Goal: Book appointment/travel/reservation

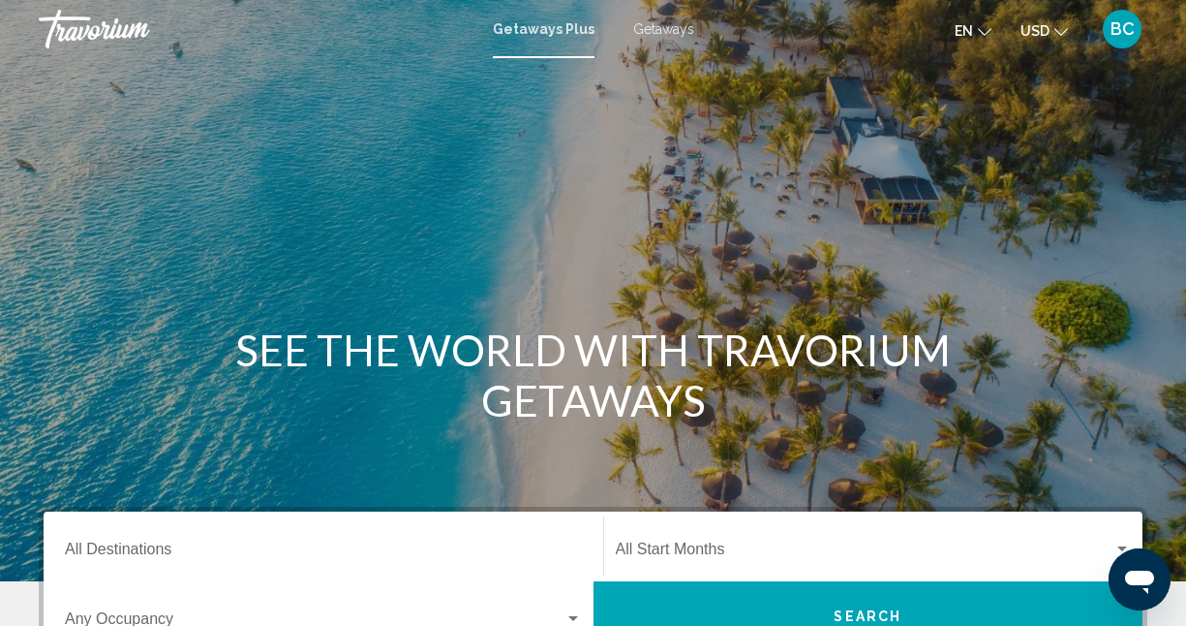
click at [633, 29] on span "Getaways" at bounding box center [663, 28] width 61 height 15
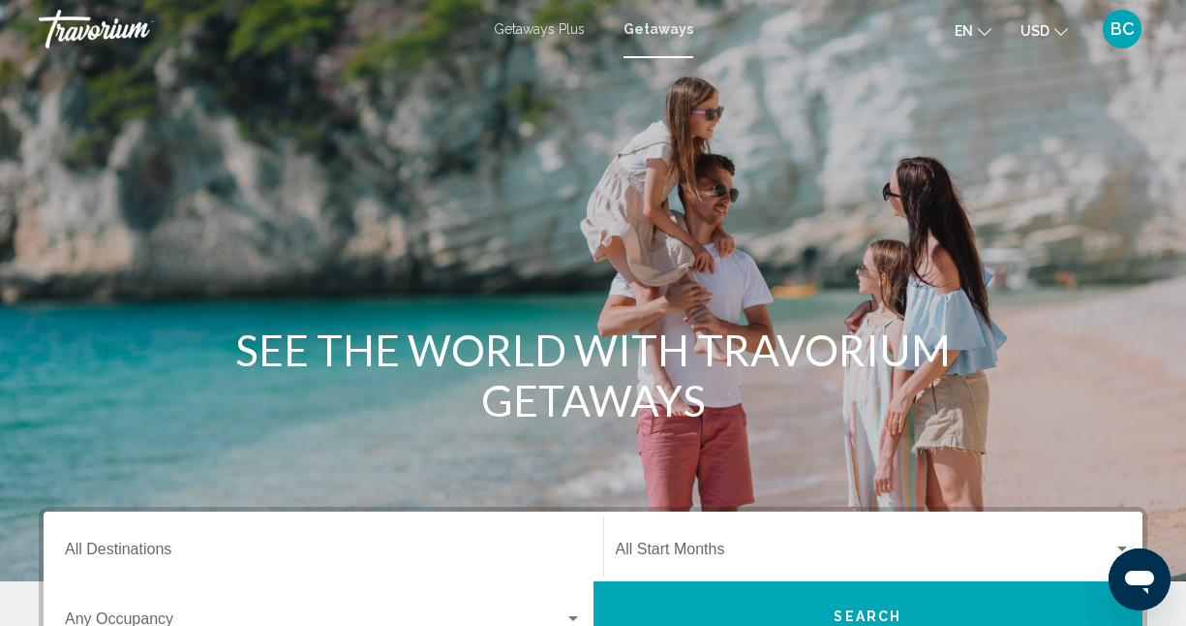
click at [1122, 34] on span "BC" at bounding box center [1123, 28] width 24 height 19
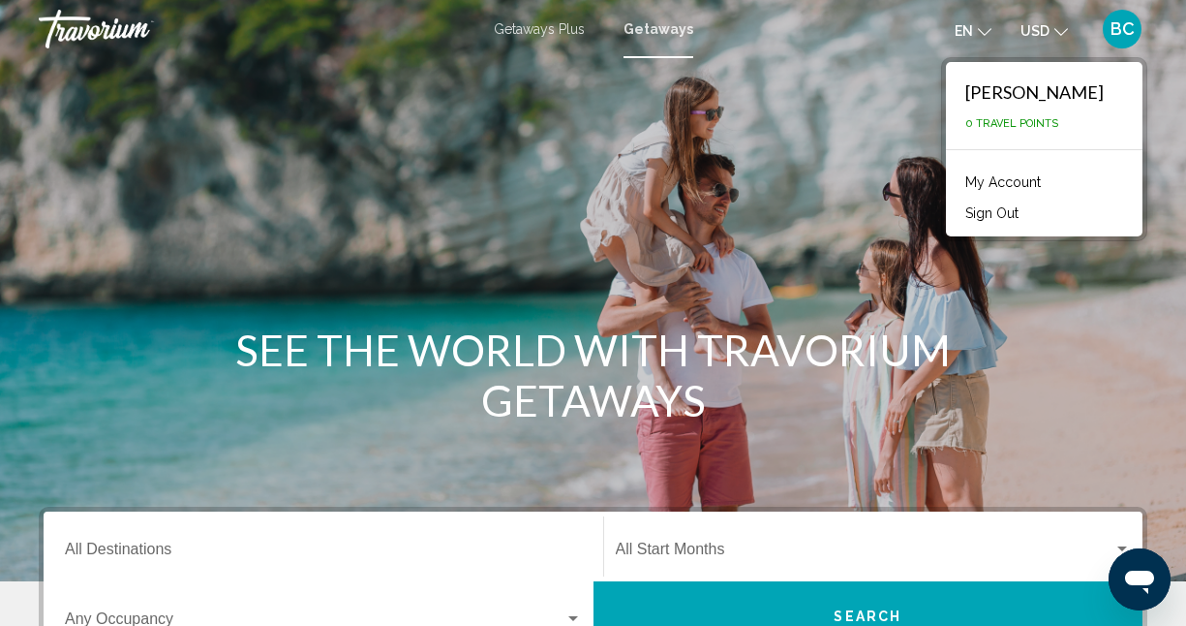
click at [144, 26] on div "Travorium" at bounding box center [136, 29] width 194 height 39
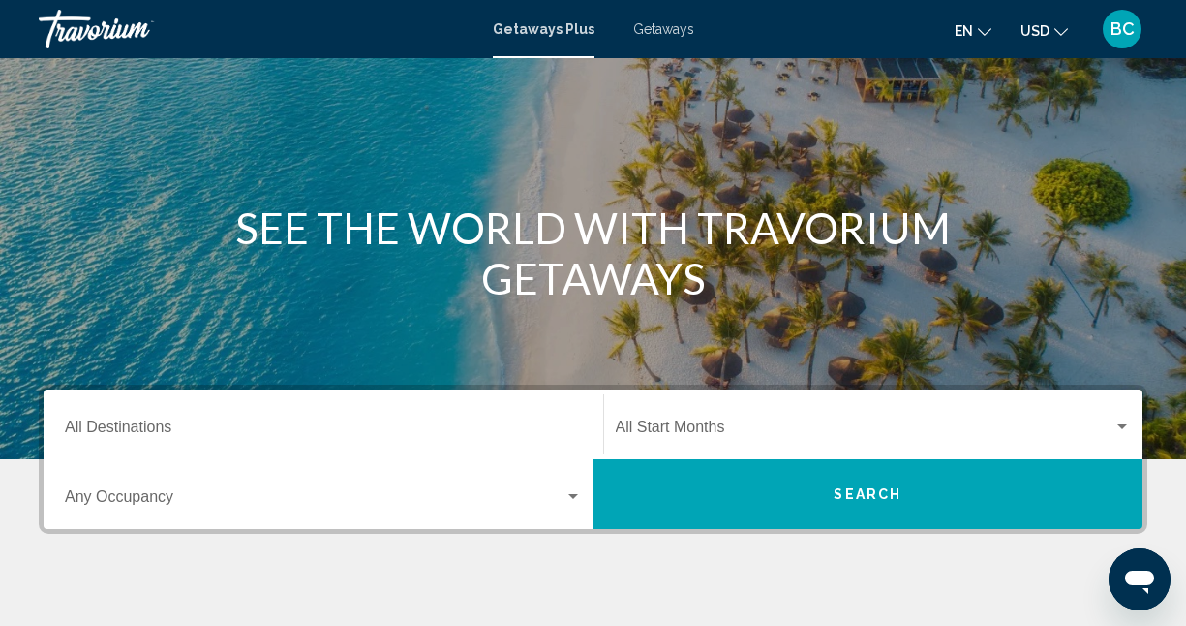
scroll to position [142, 0]
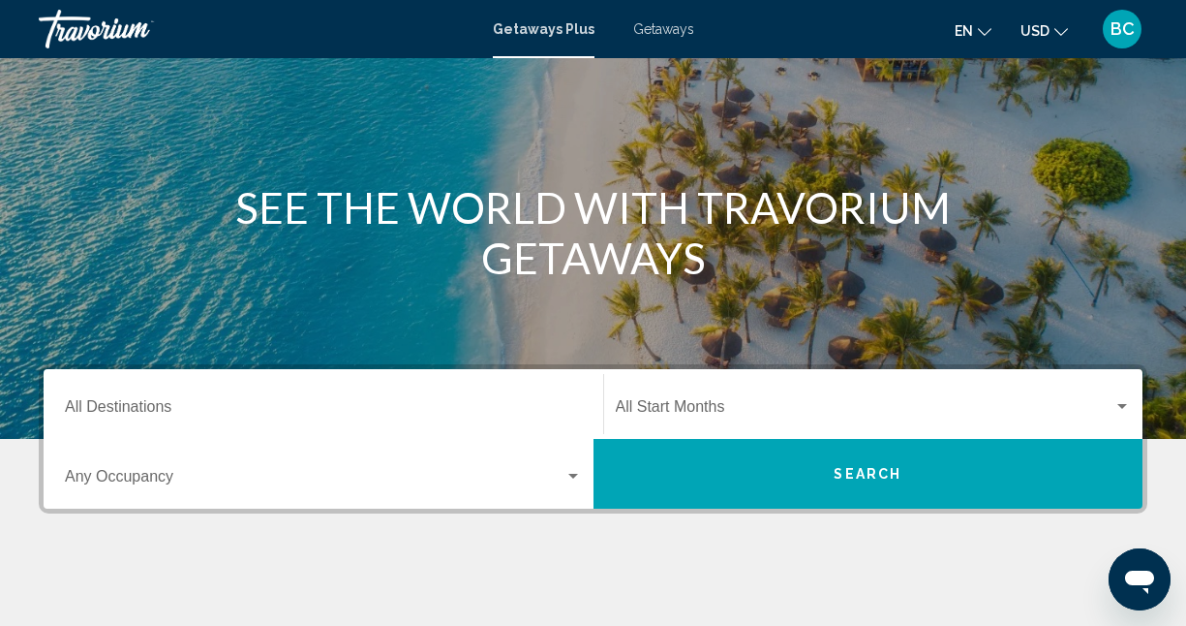
click at [392, 477] on span "Search widget" at bounding box center [315, 480] width 500 height 17
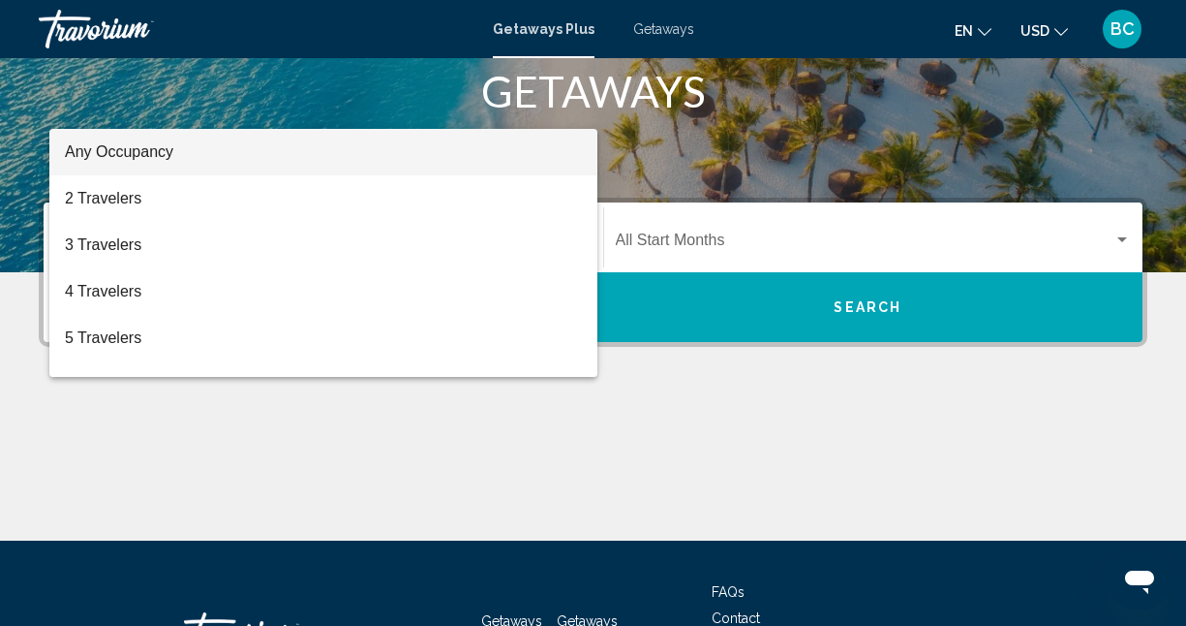
scroll to position [249, 0]
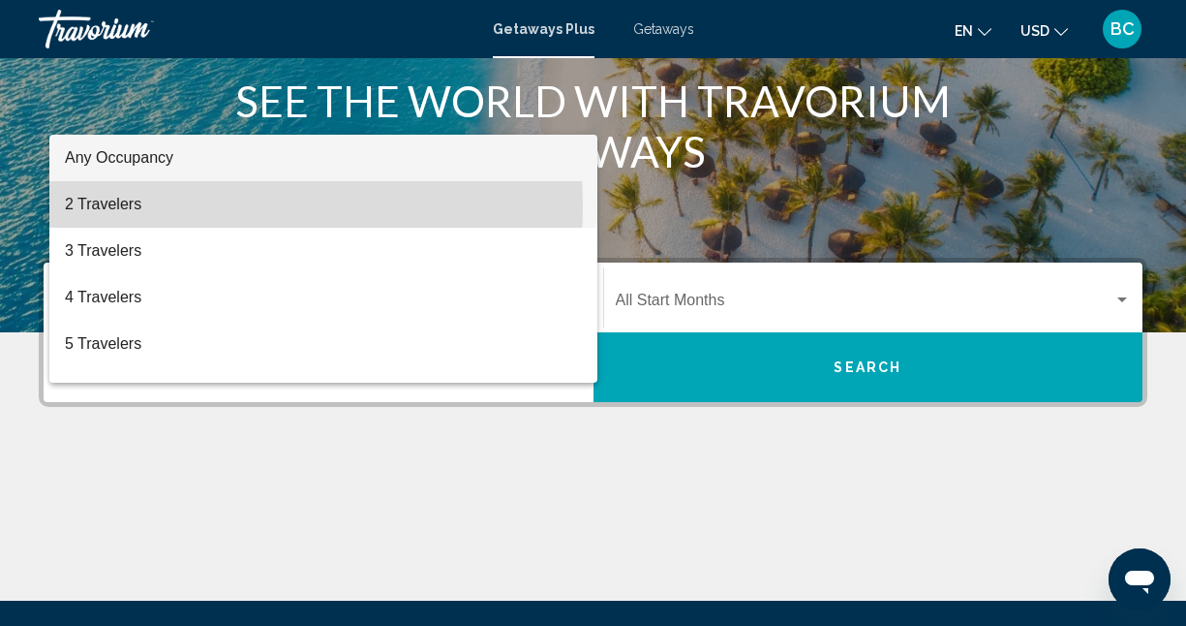
click at [114, 205] on span "2 Travelers" at bounding box center [323, 204] width 517 height 46
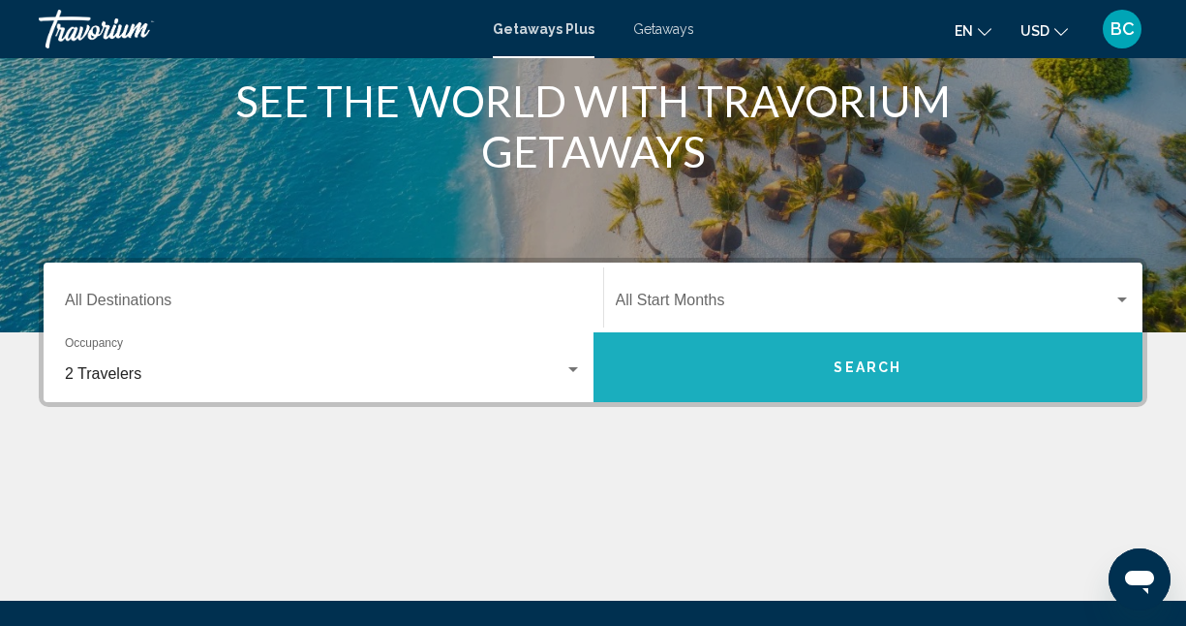
click at [709, 341] on button "Search" at bounding box center [869, 367] width 550 height 70
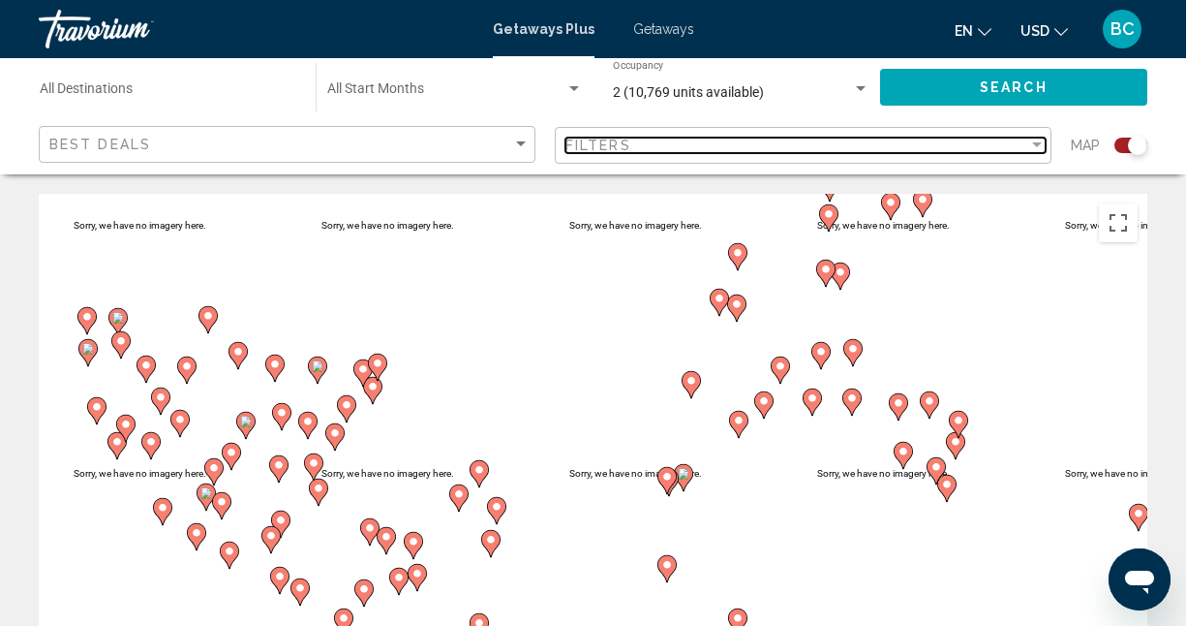
click at [874, 148] on div "Filters" at bounding box center [797, 145] width 463 height 15
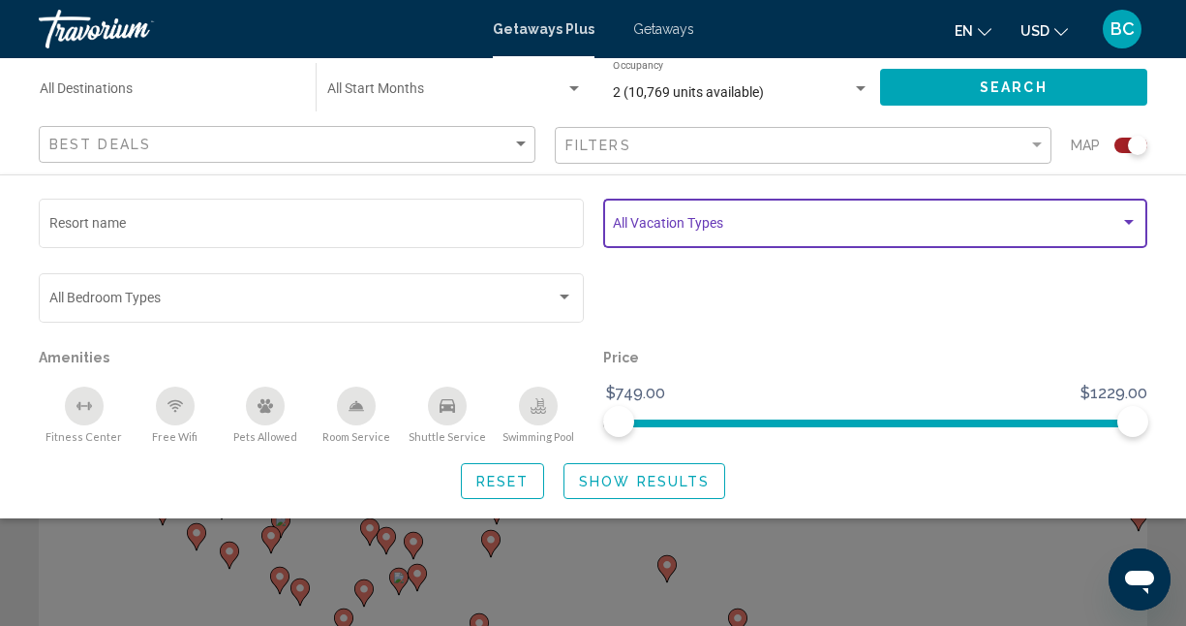
click at [637, 232] on span "Search widget" at bounding box center [867, 226] width 508 height 15
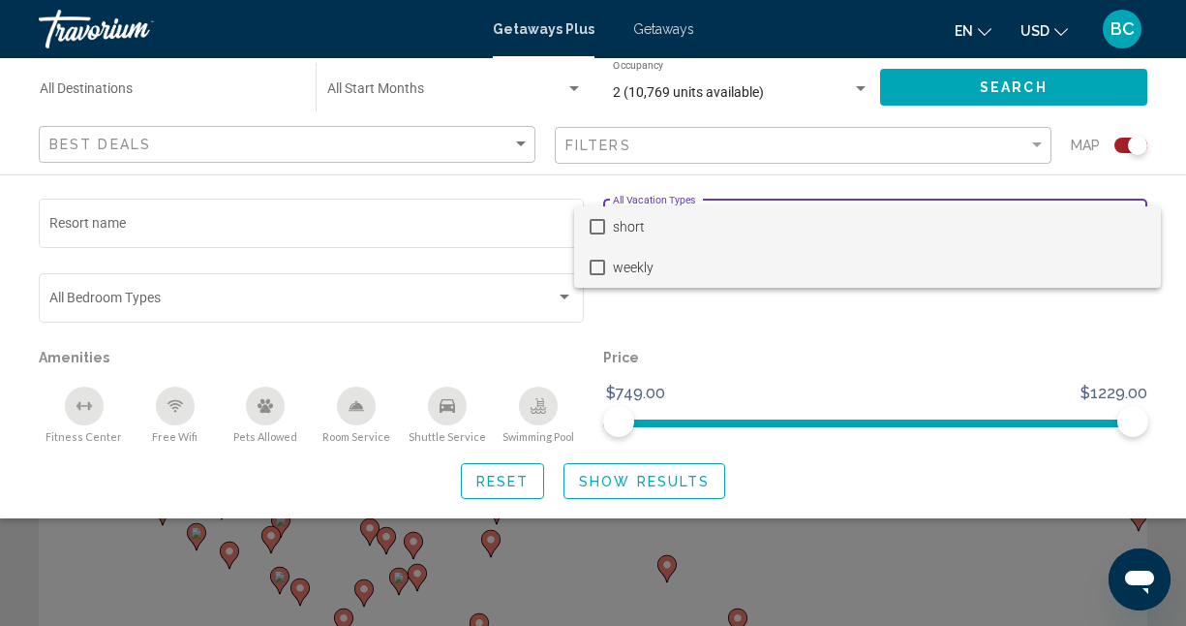
click at [598, 264] on mat-pseudo-checkbox at bounding box center [597, 267] width 15 height 15
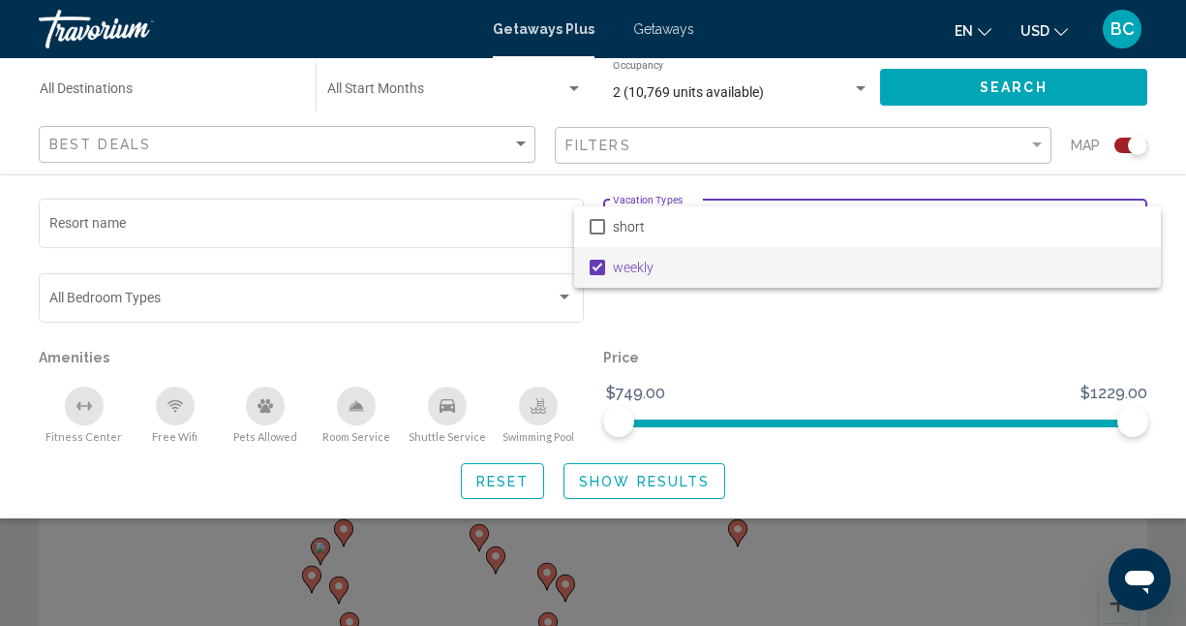
scroll to position [44, 0]
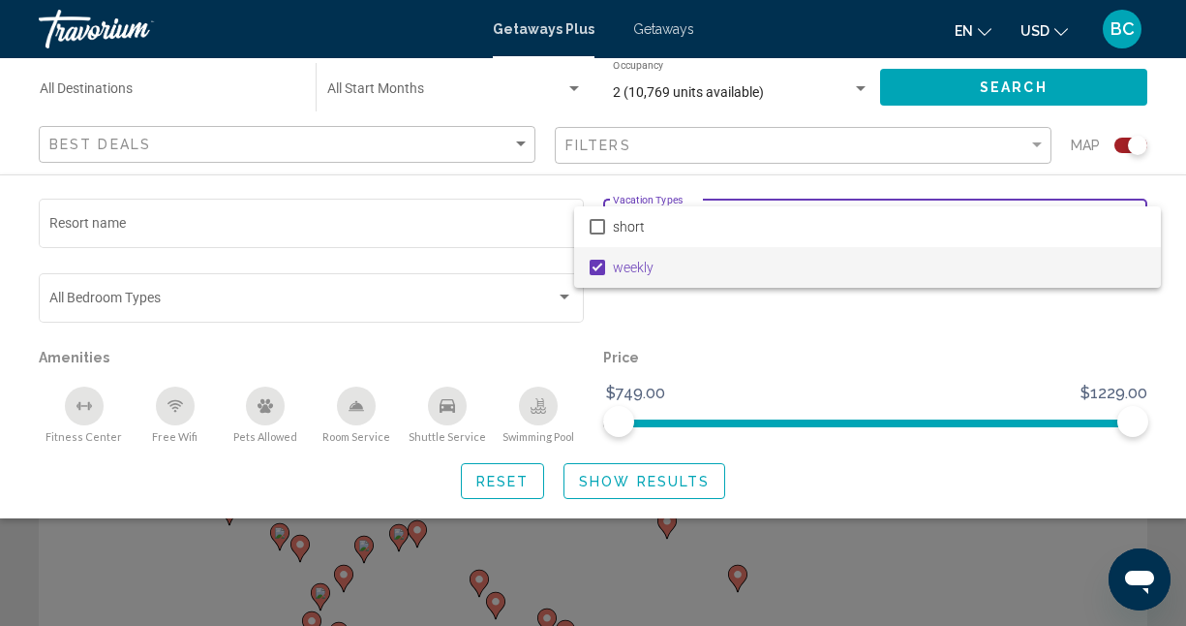
click at [711, 176] on div at bounding box center [593, 313] width 1186 height 626
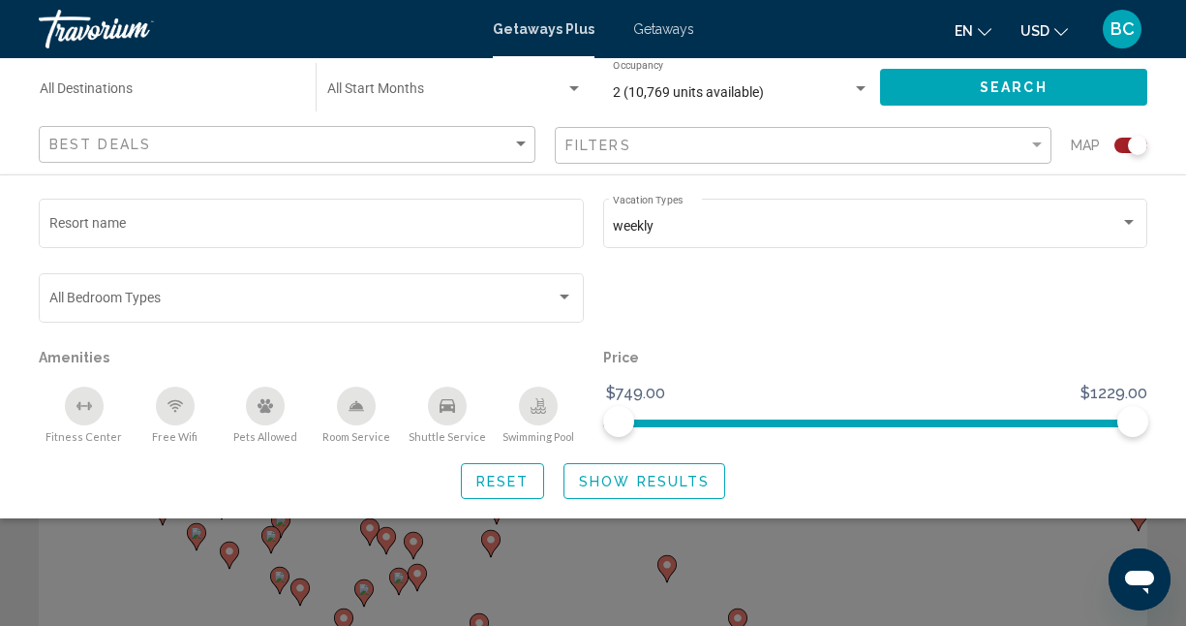
scroll to position [0, 0]
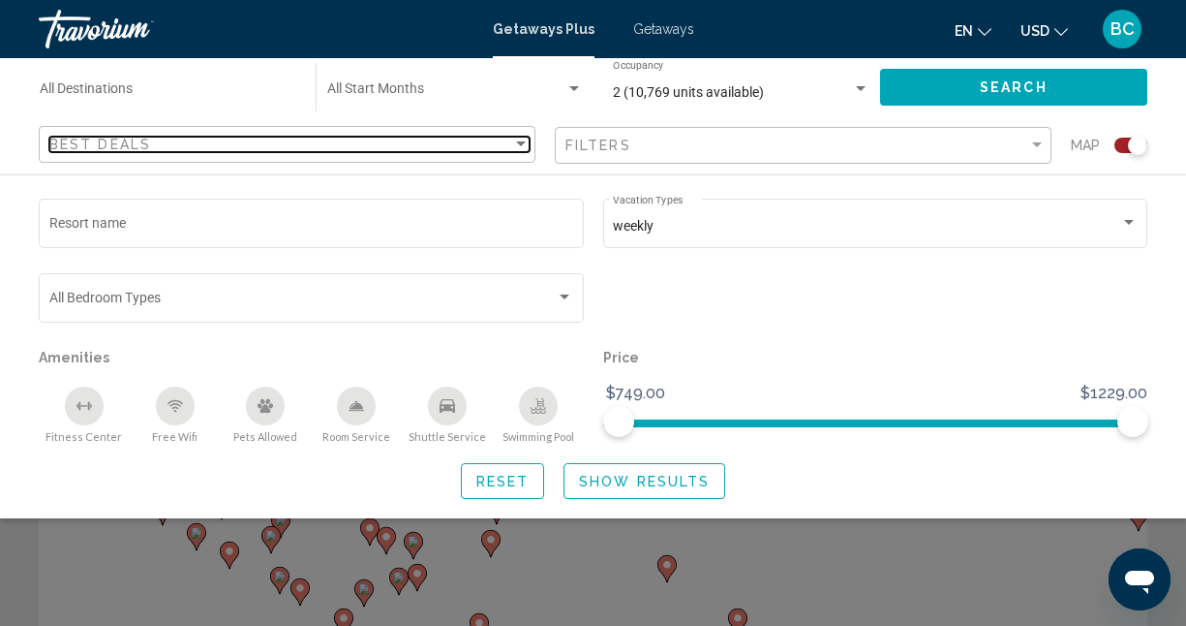
click at [236, 137] on div "Best Deals" at bounding box center [280, 144] width 463 height 15
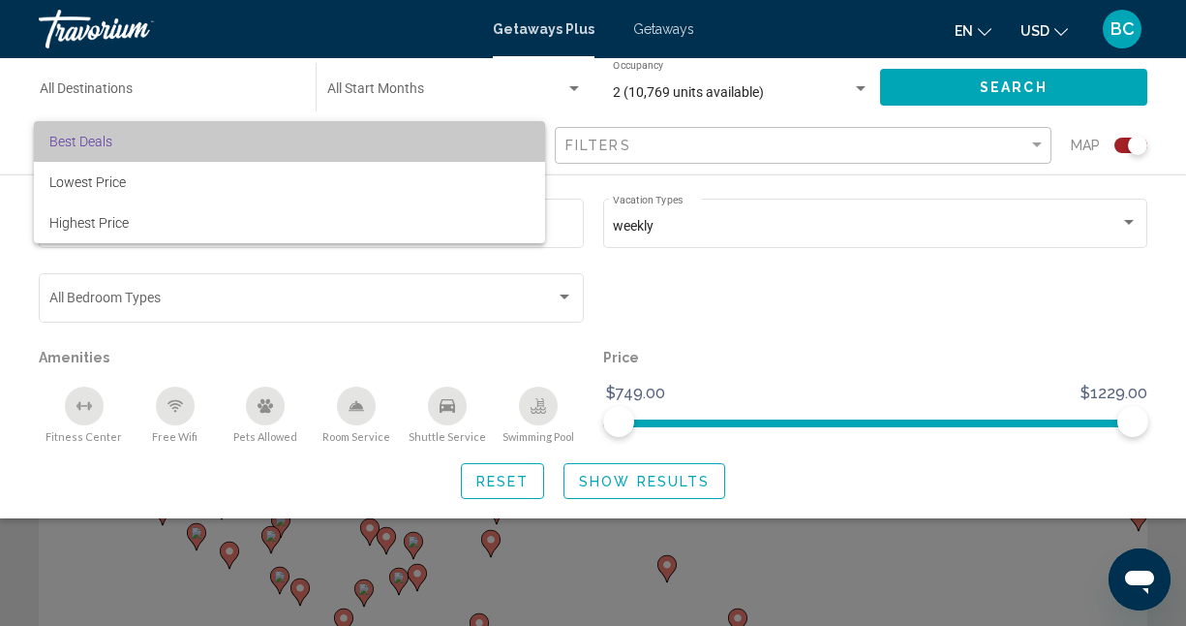
click at [236, 138] on span "Best Deals" at bounding box center [289, 141] width 480 height 41
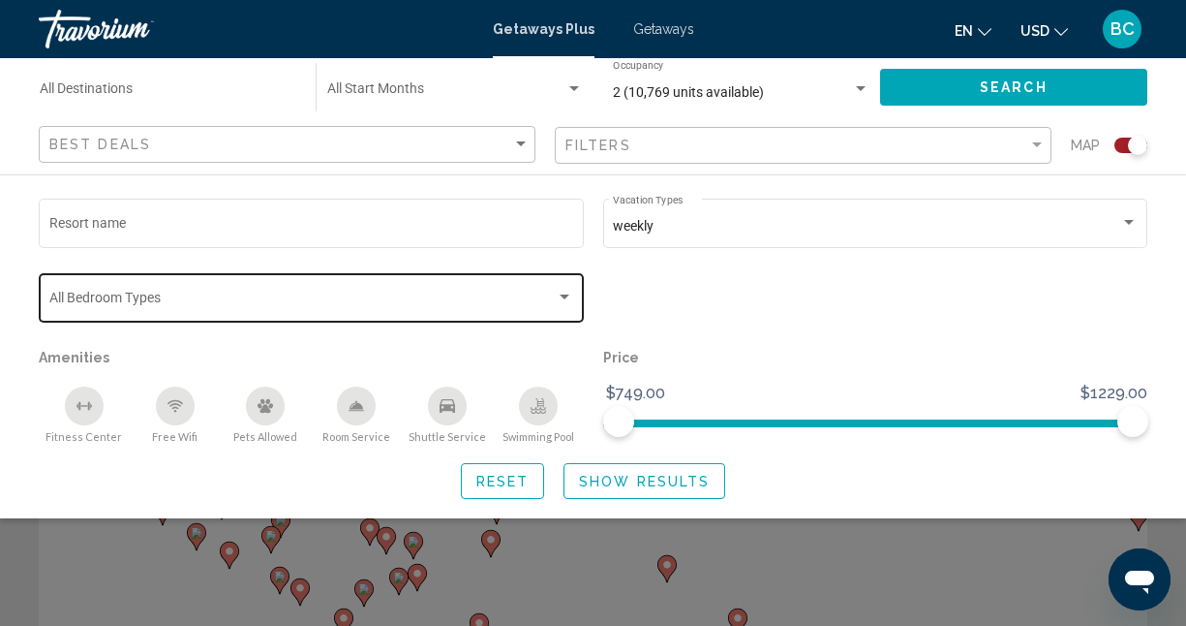
click at [183, 312] on div "Bedroom Types All Bedroom Types" at bounding box center [311, 295] width 525 height 53
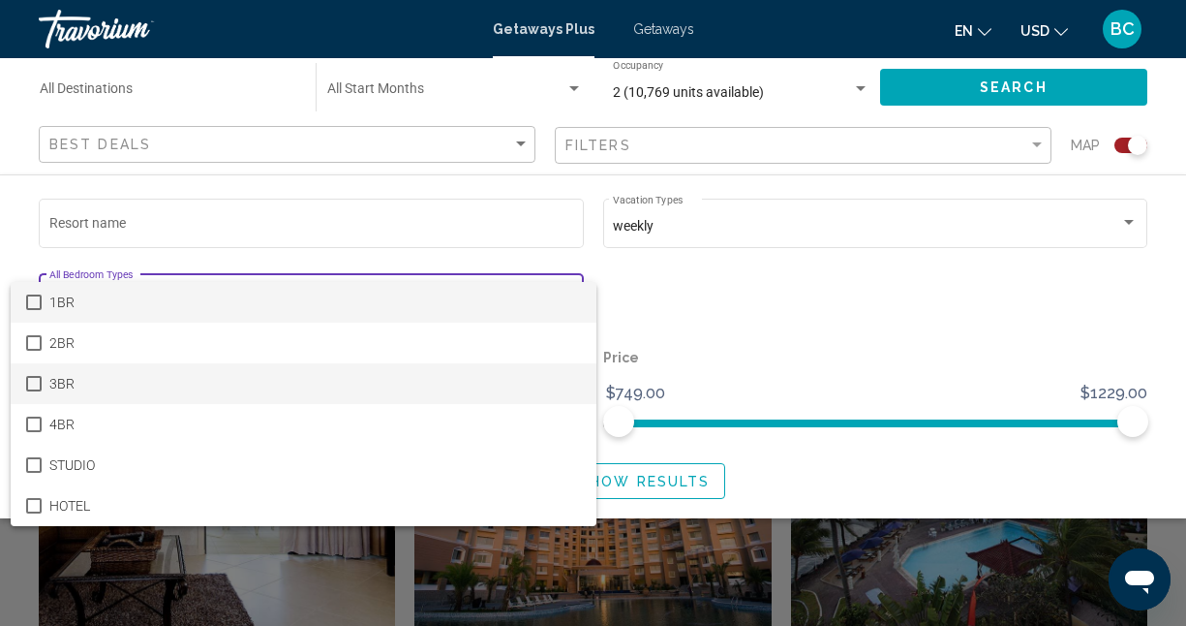
scroll to position [590, 0]
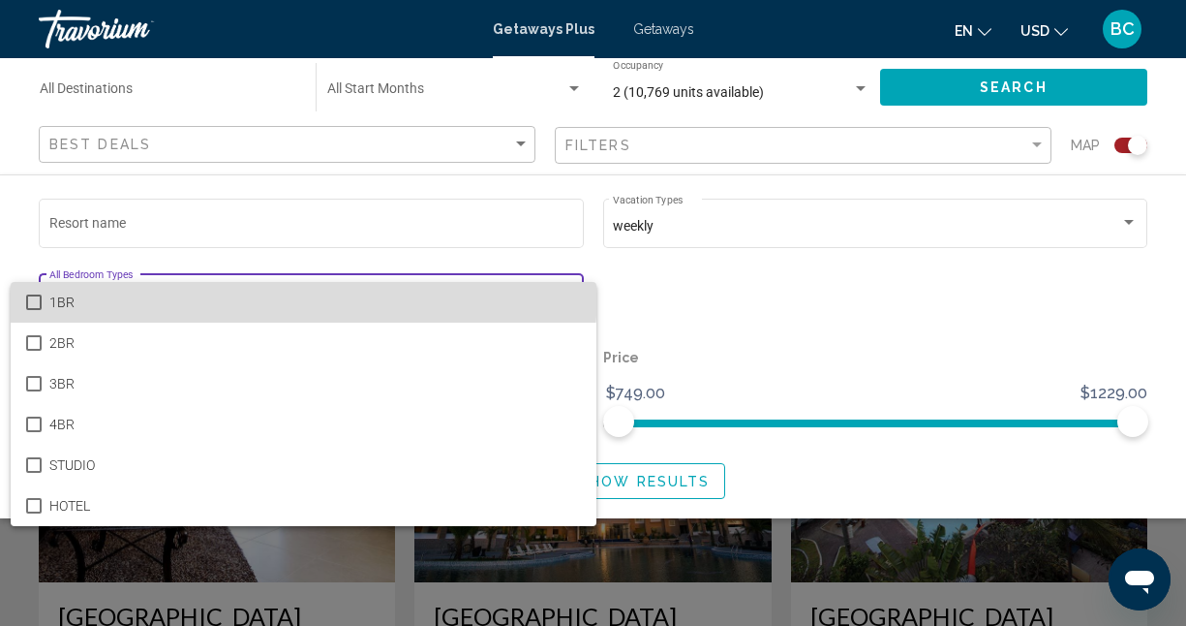
click at [111, 286] on span "1BR" at bounding box center [315, 302] width 533 height 41
click at [66, 307] on span "1BR" at bounding box center [315, 302] width 533 height 41
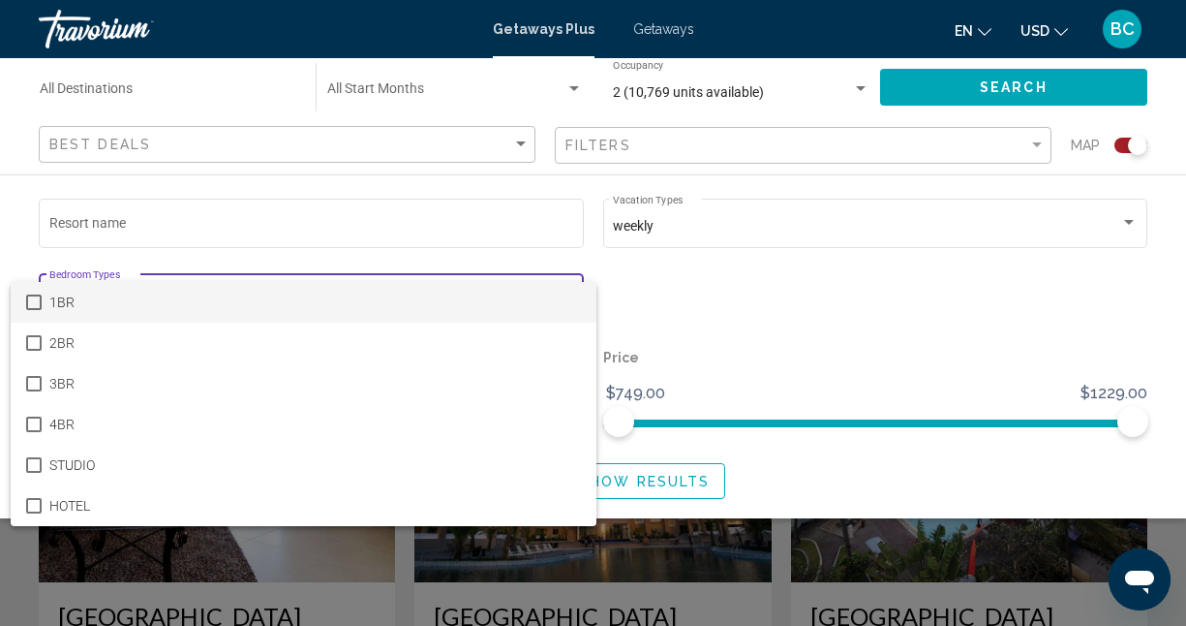
click at [173, 261] on div at bounding box center [593, 313] width 1186 height 626
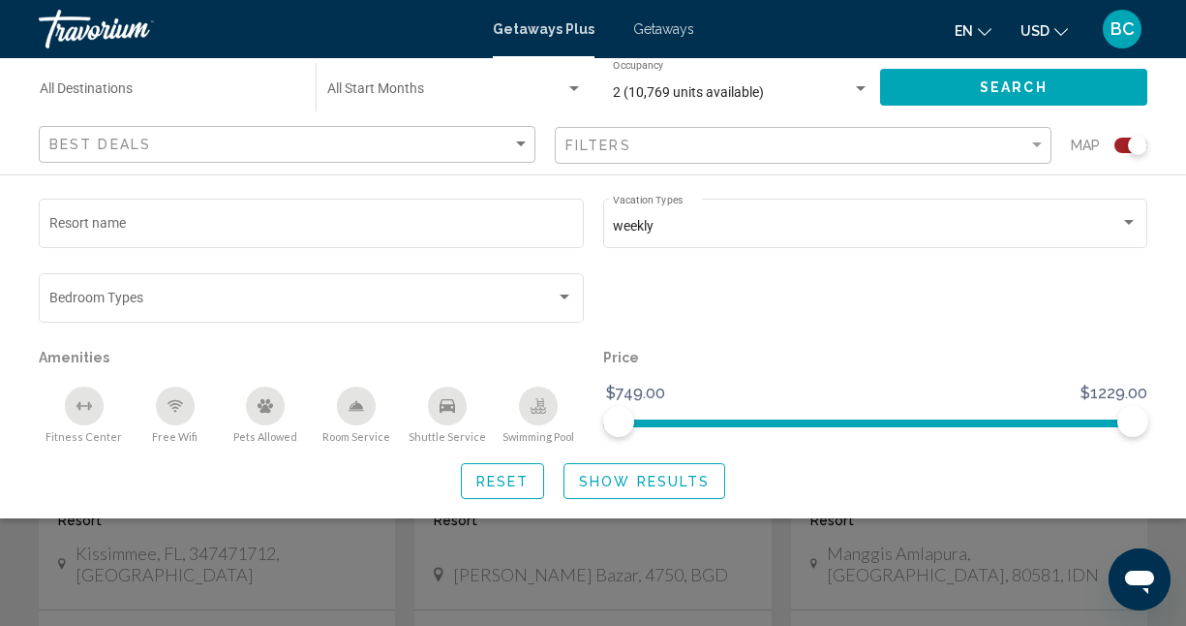
scroll to position [713, 0]
click at [704, 478] on button "Show Results" at bounding box center [645, 481] width 162 height 36
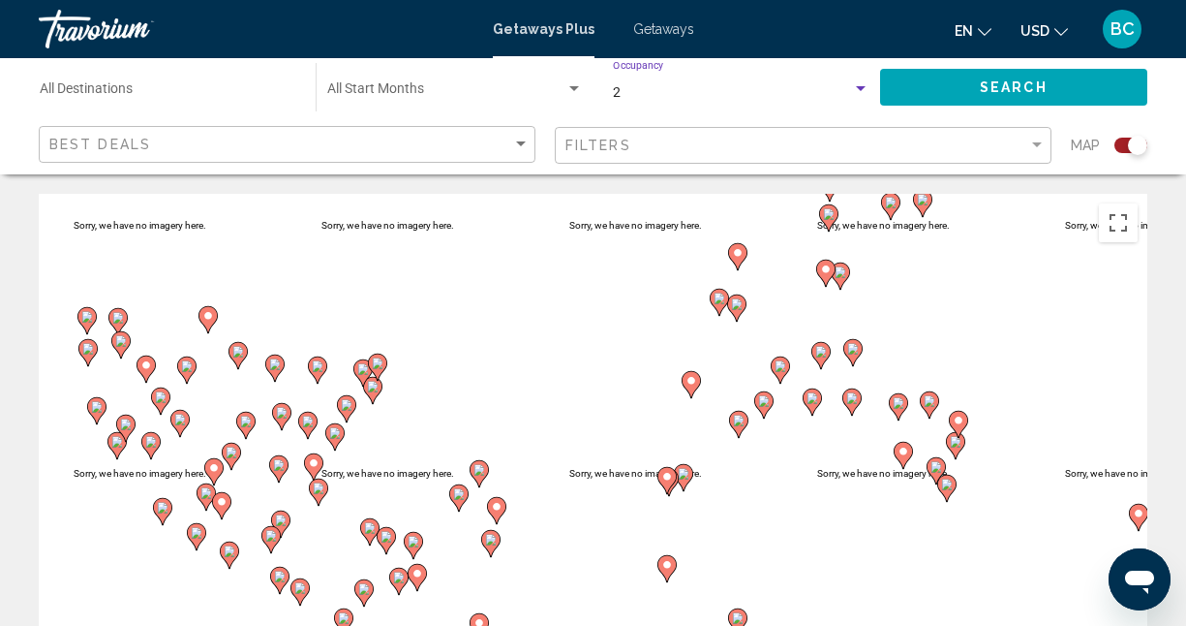
click at [633, 91] on div "2" at bounding box center [732, 92] width 239 height 15
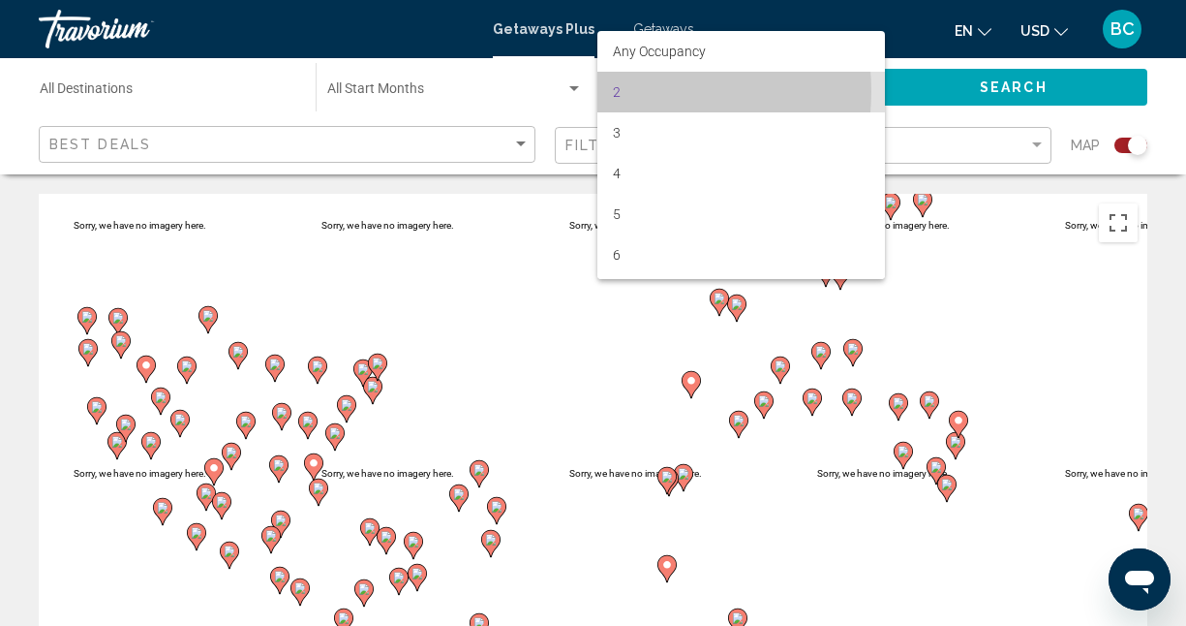
click at [633, 91] on span "2" at bounding box center [741, 92] width 257 height 41
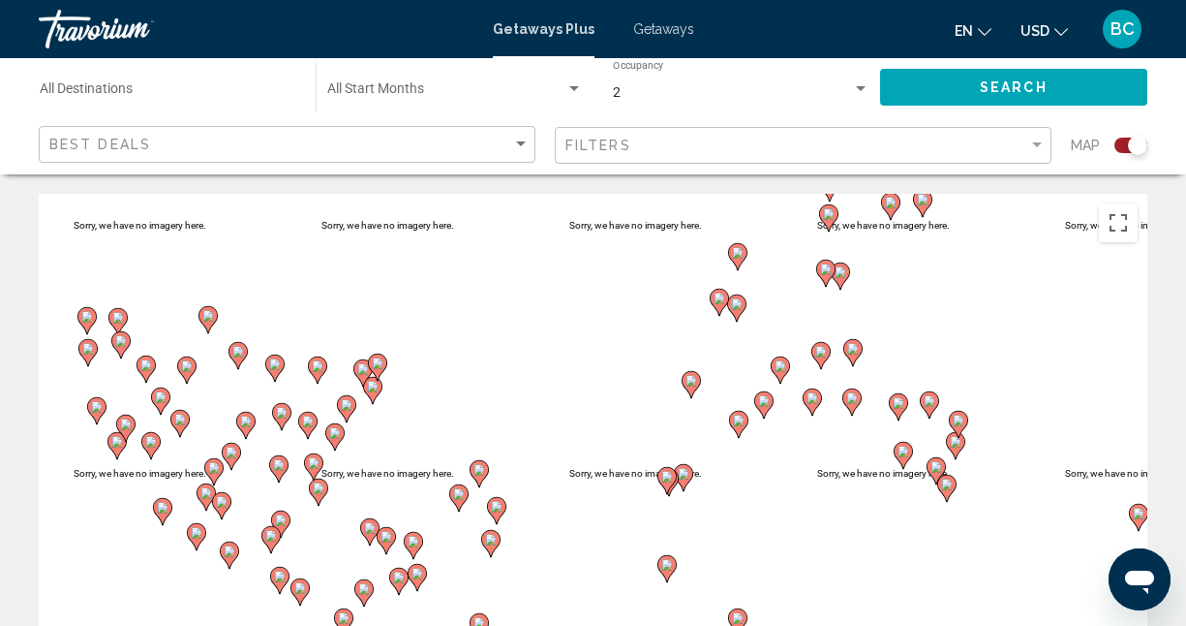
click at [535, 81] on div "Start Month All Start Months" at bounding box center [455, 87] width 256 height 53
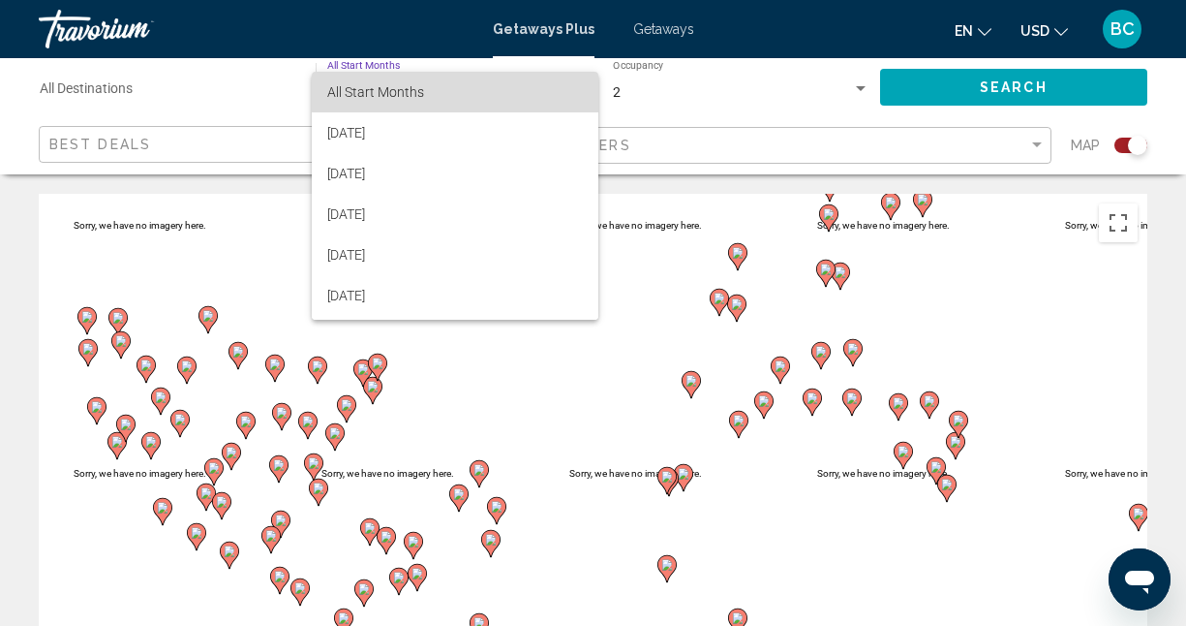
click at [535, 82] on span "All Start Months" at bounding box center [455, 92] width 256 height 41
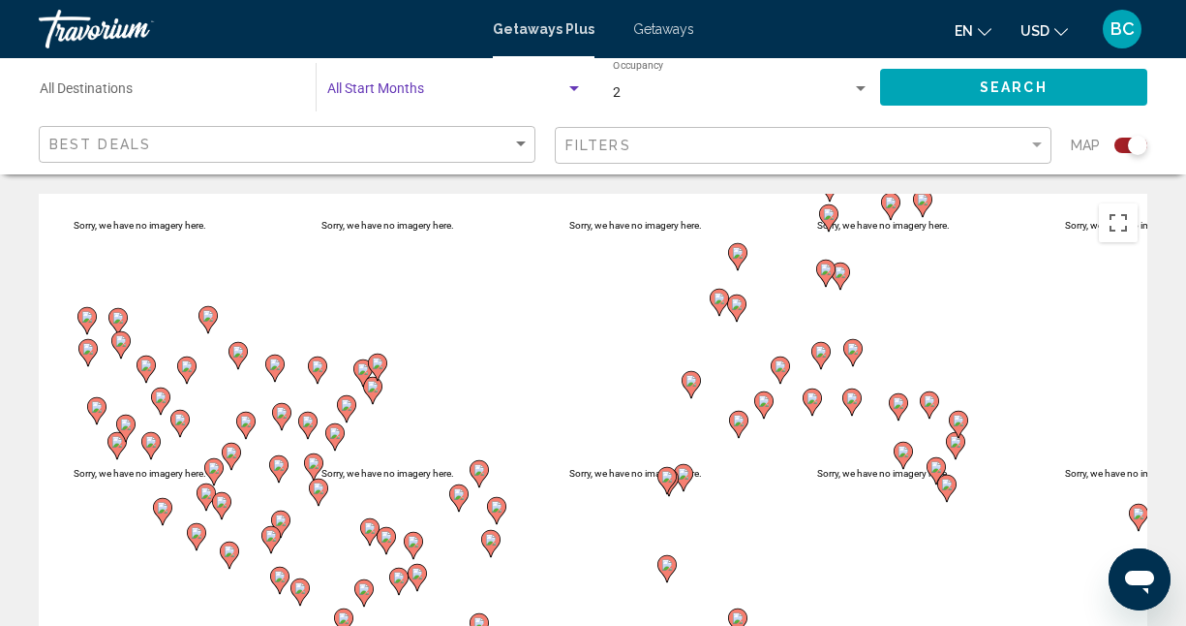
click at [535, 85] on span "Search widget" at bounding box center [446, 92] width 238 height 15
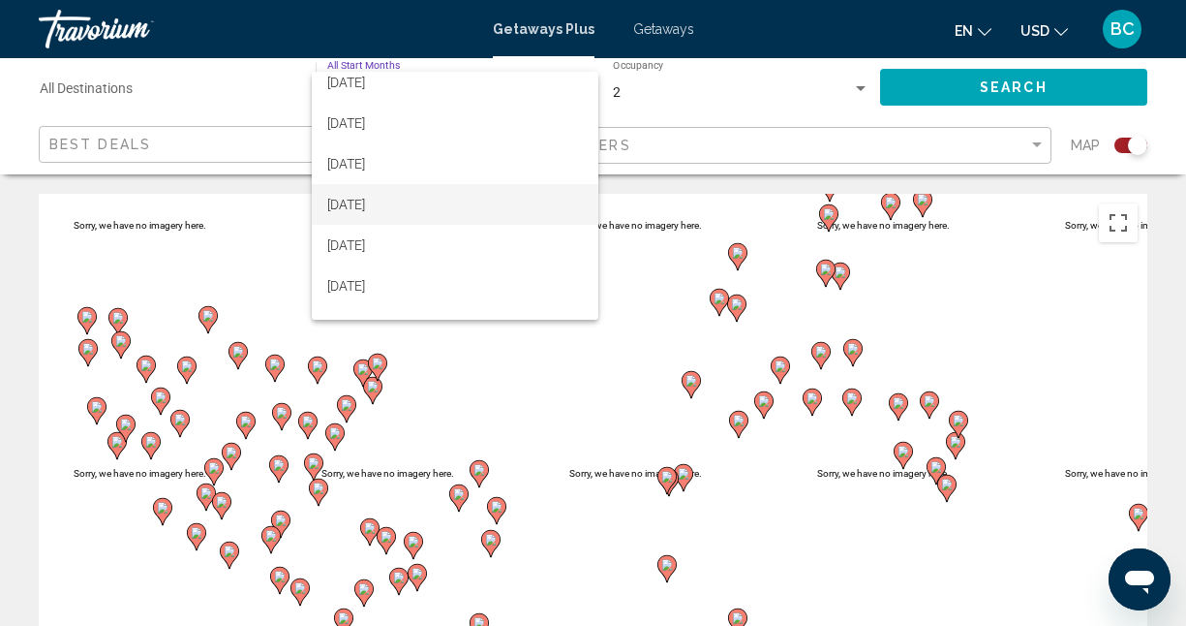
scroll to position [102, 0]
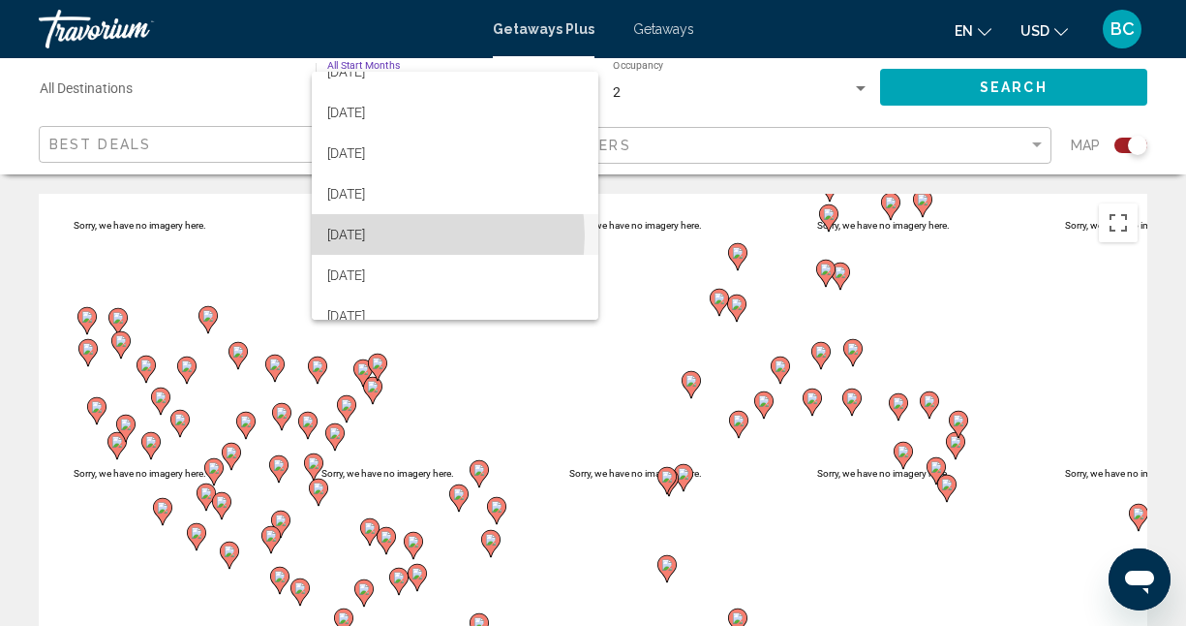
click at [412, 235] on span "[DATE]" at bounding box center [455, 234] width 256 height 41
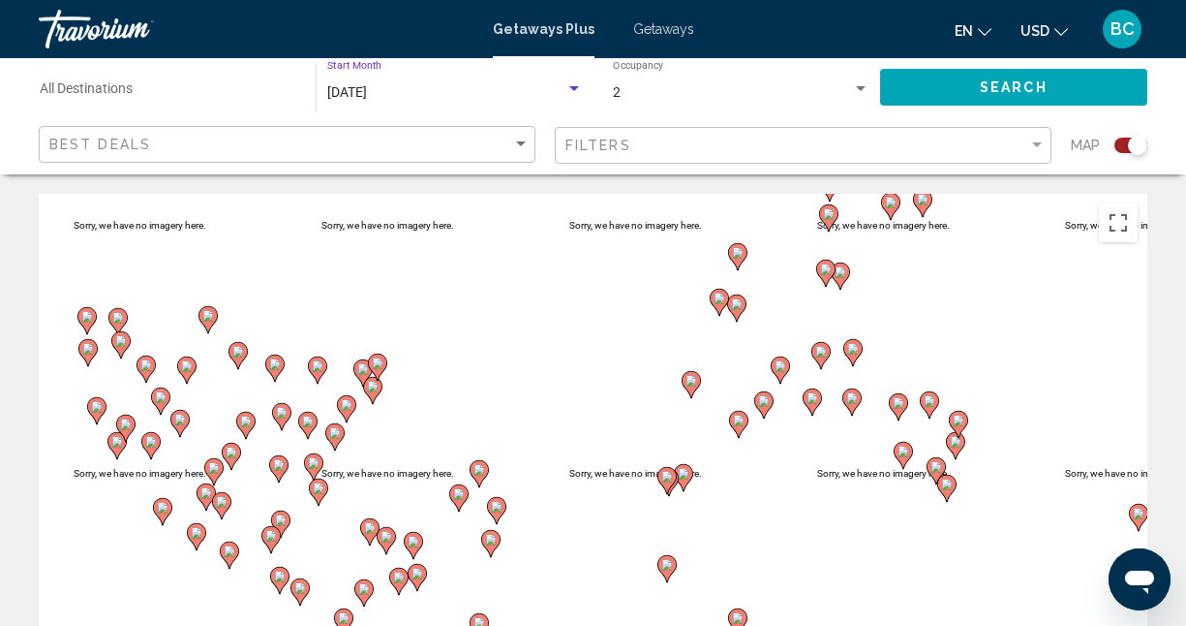
click at [930, 82] on button "Search" at bounding box center [1013, 87] width 267 height 36
click at [667, 30] on span "Getaways" at bounding box center [663, 28] width 61 height 15
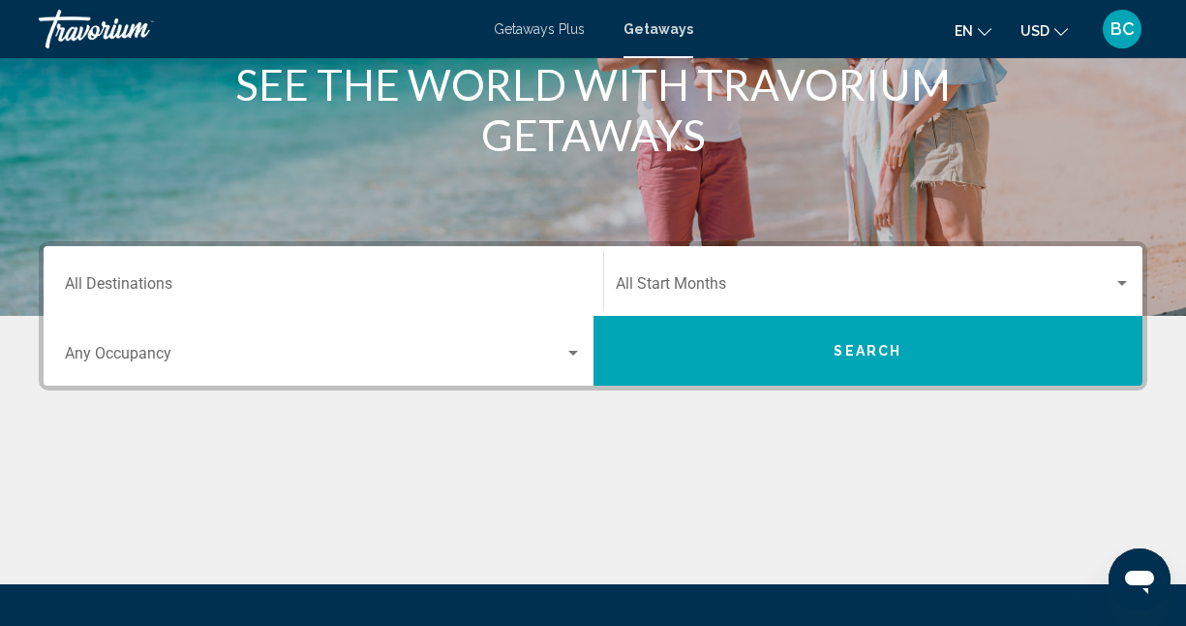
click at [552, 267] on div "Destination All Destinations" at bounding box center [323, 281] width 517 height 61
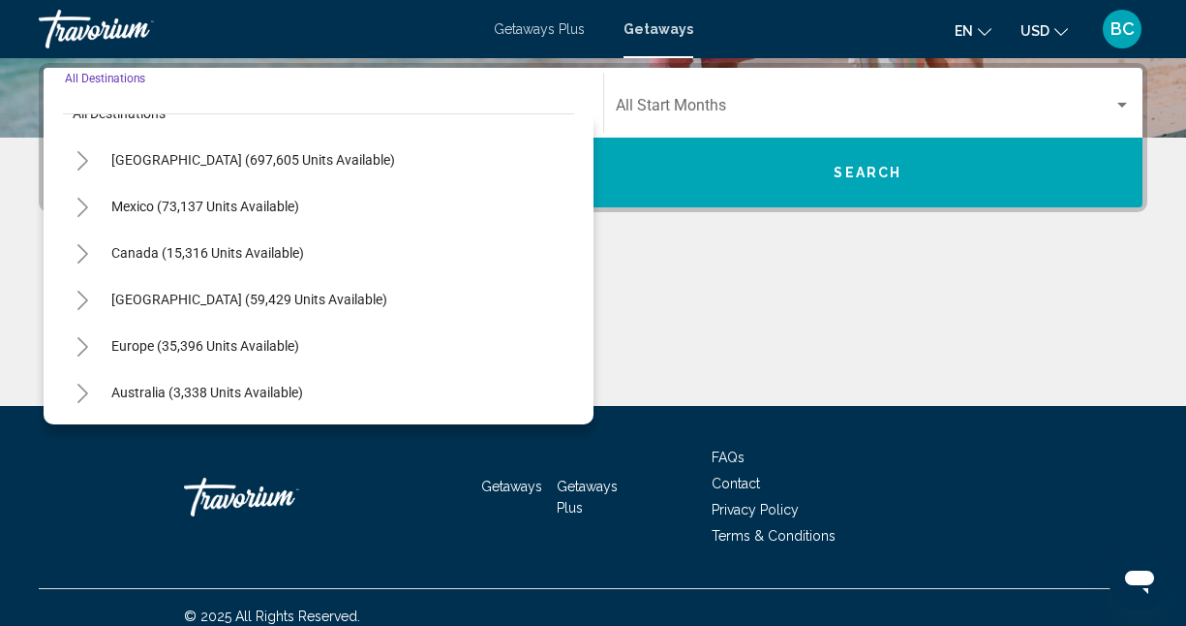
scroll to position [21, 0]
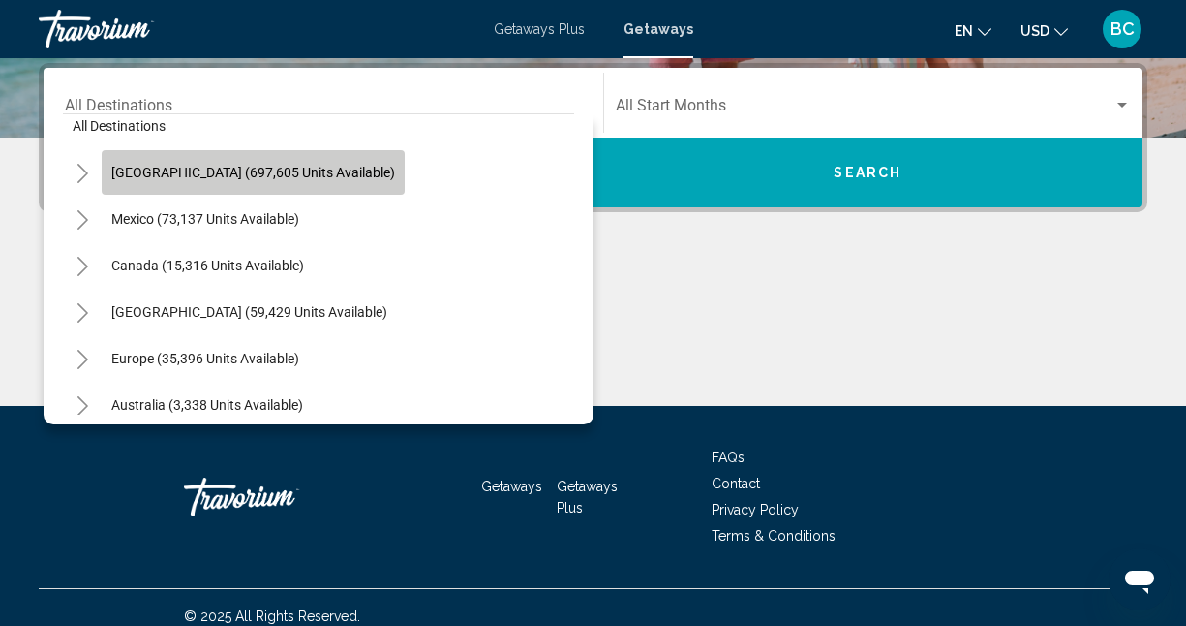
click at [265, 173] on span "[GEOGRAPHIC_DATA] (697,605 units available)" at bounding box center [253, 172] width 284 height 15
type input "**********"
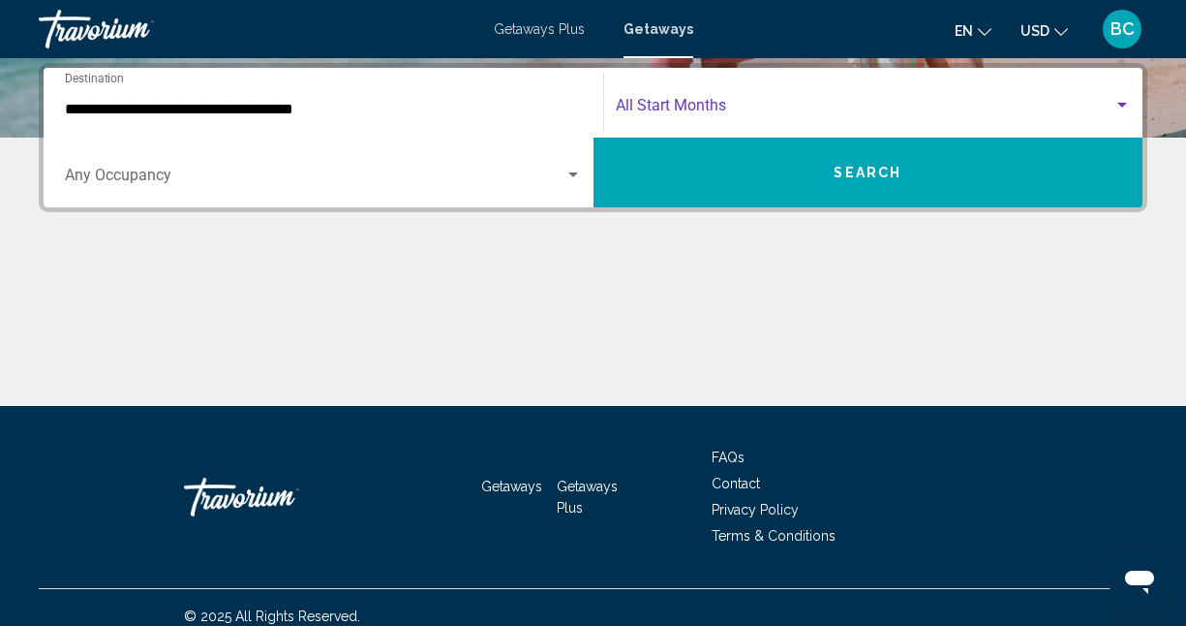
click at [700, 101] on span "Search widget" at bounding box center [865, 109] width 499 height 17
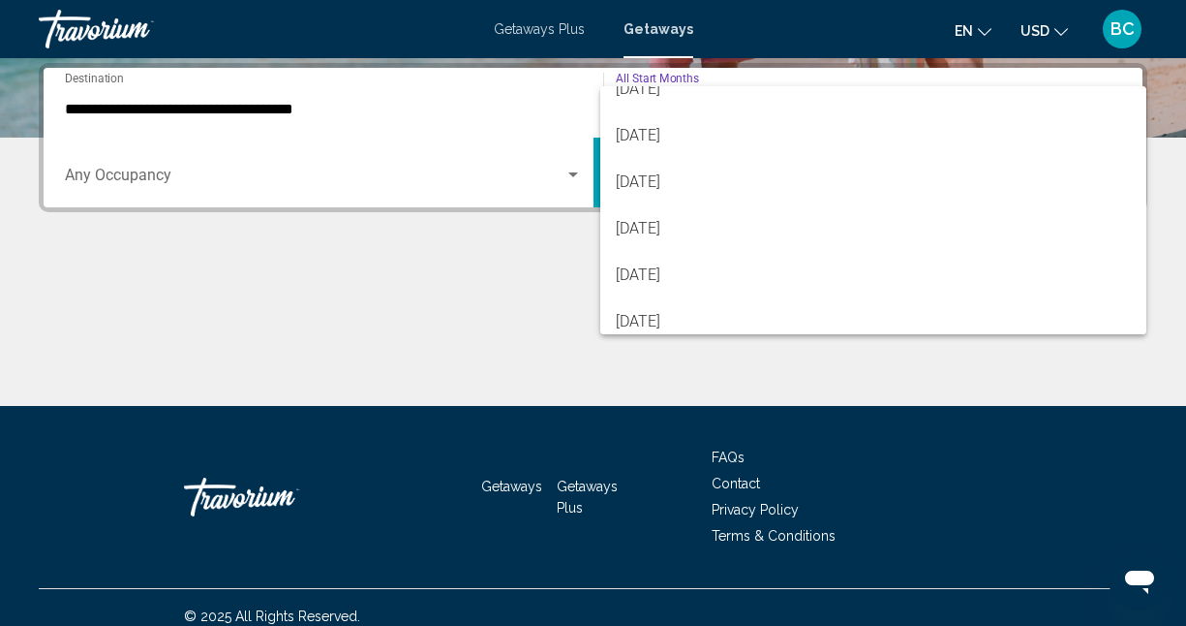
scroll to position [208, 0]
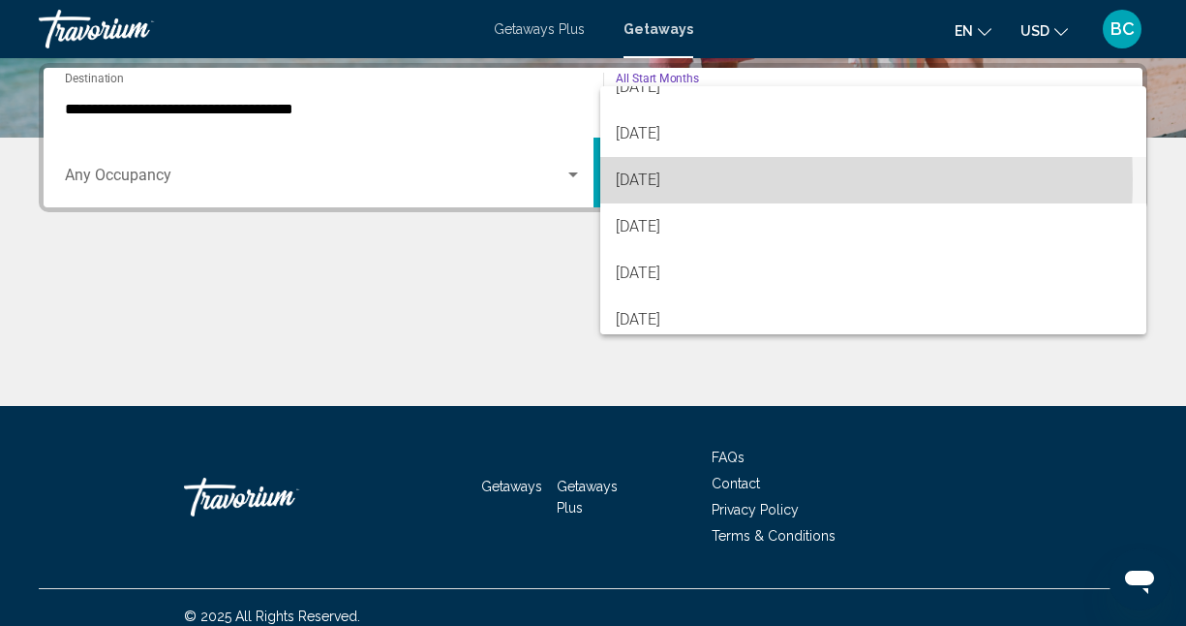
click at [665, 179] on span "[DATE]" at bounding box center [874, 180] width 516 height 46
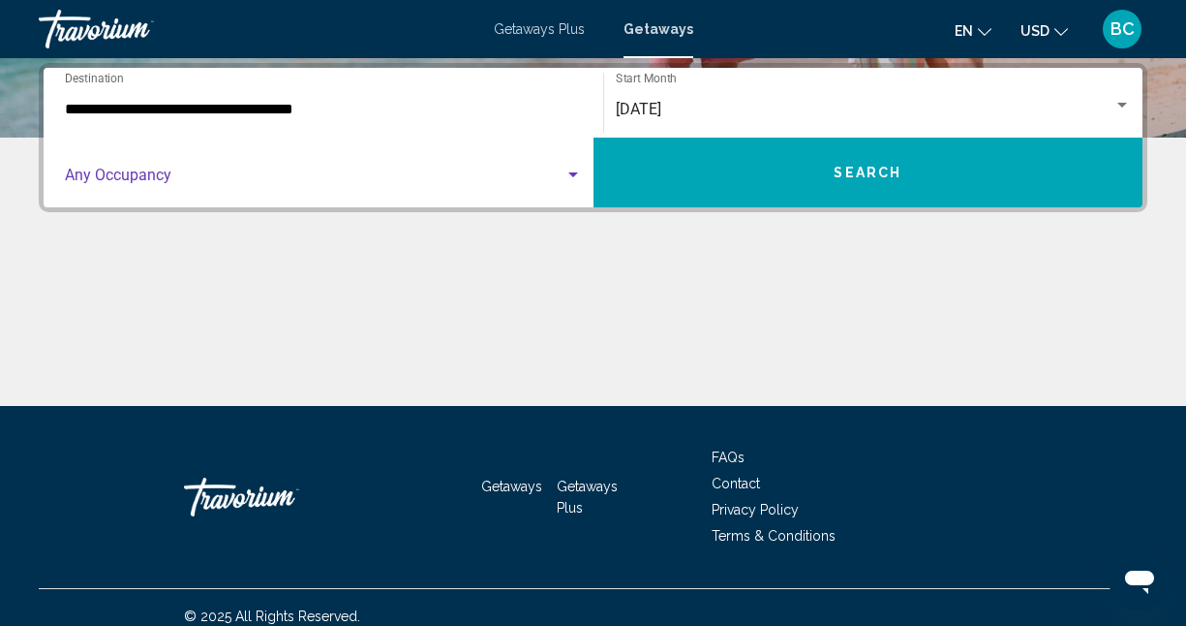
click at [192, 172] on span "Search widget" at bounding box center [315, 178] width 500 height 17
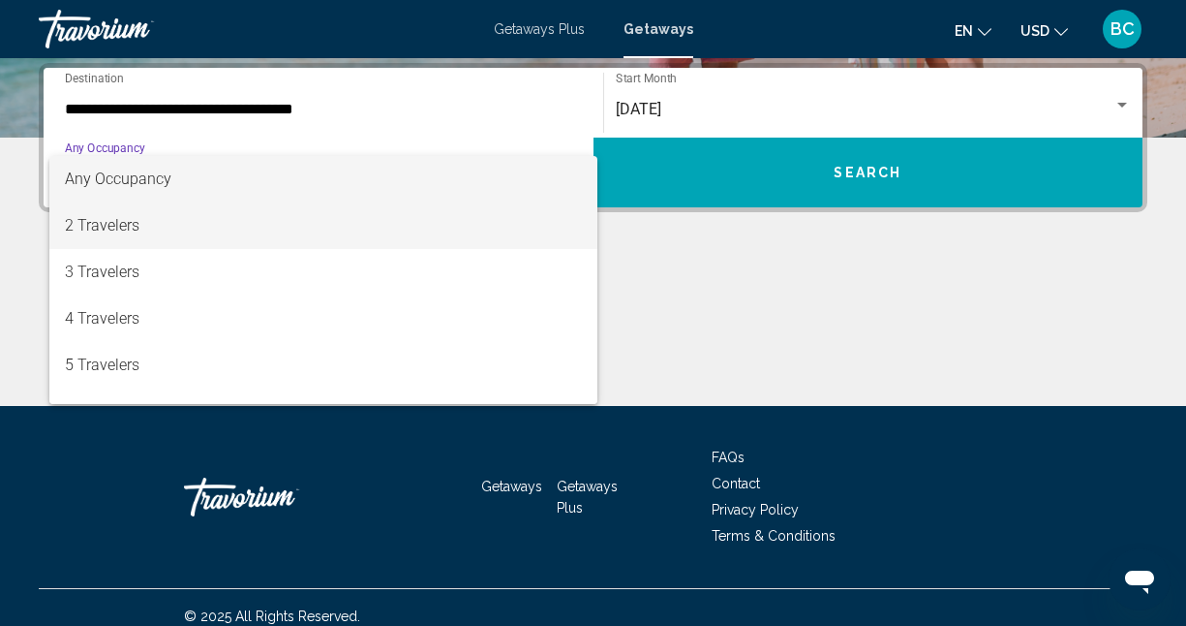
click at [149, 222] on span "2 Travelers" at bounding box center [323, 225] width 517 height 46
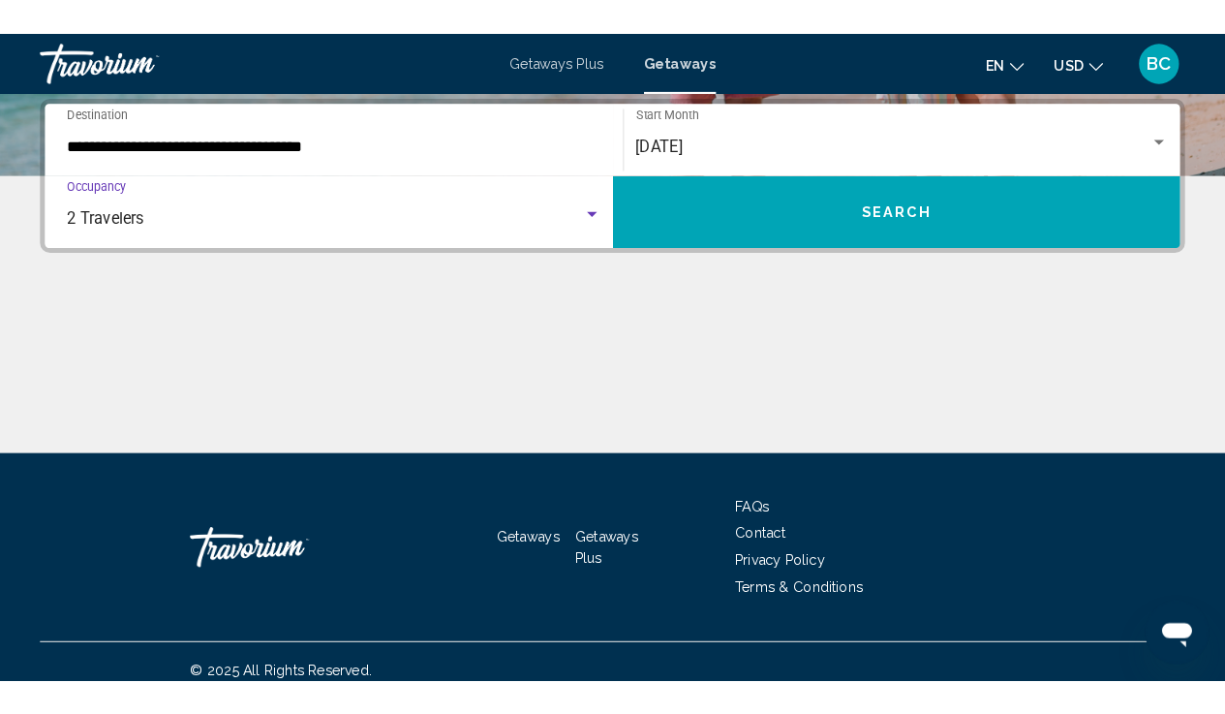
scroll to position [373, 0]
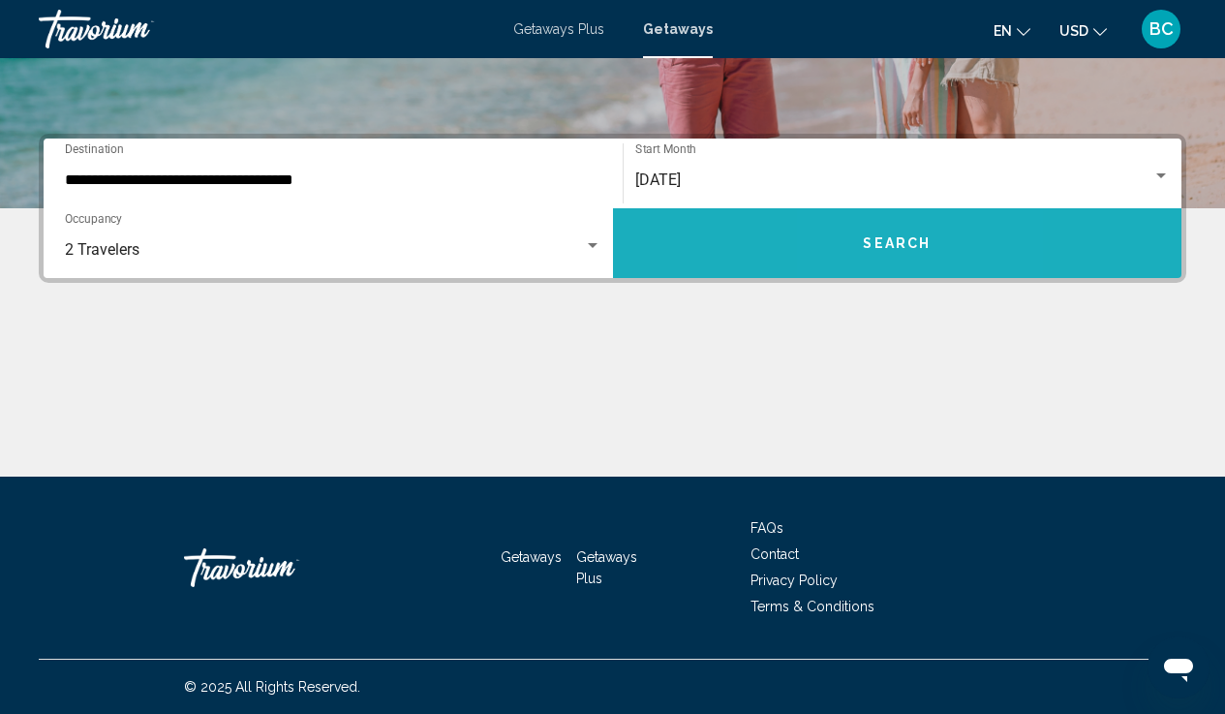
click at [868, 256] on button "Search" at bounding box center [897, 243] width 569 height 70
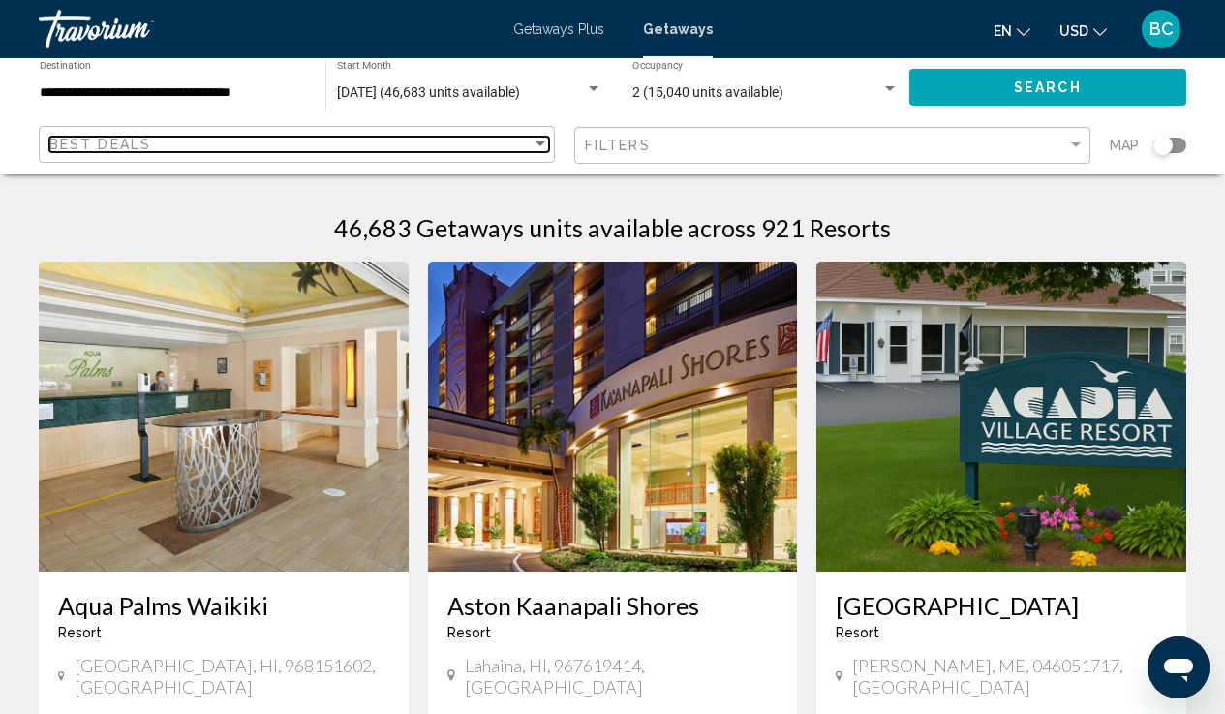
click at [541, 142] on div "Sort by" at bounding box center [541, 143] width 10 height 5
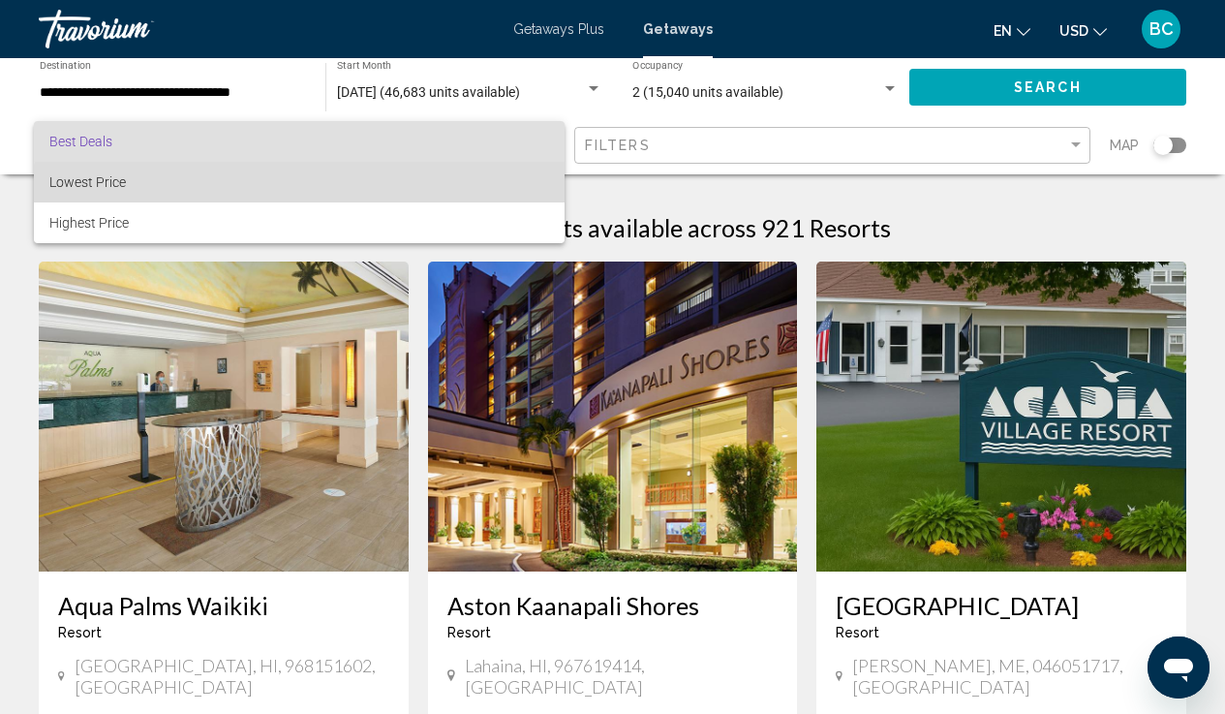
click at [451, 192] on span "Lowest Price" at bounding box center [299, 182] width 500 height 41
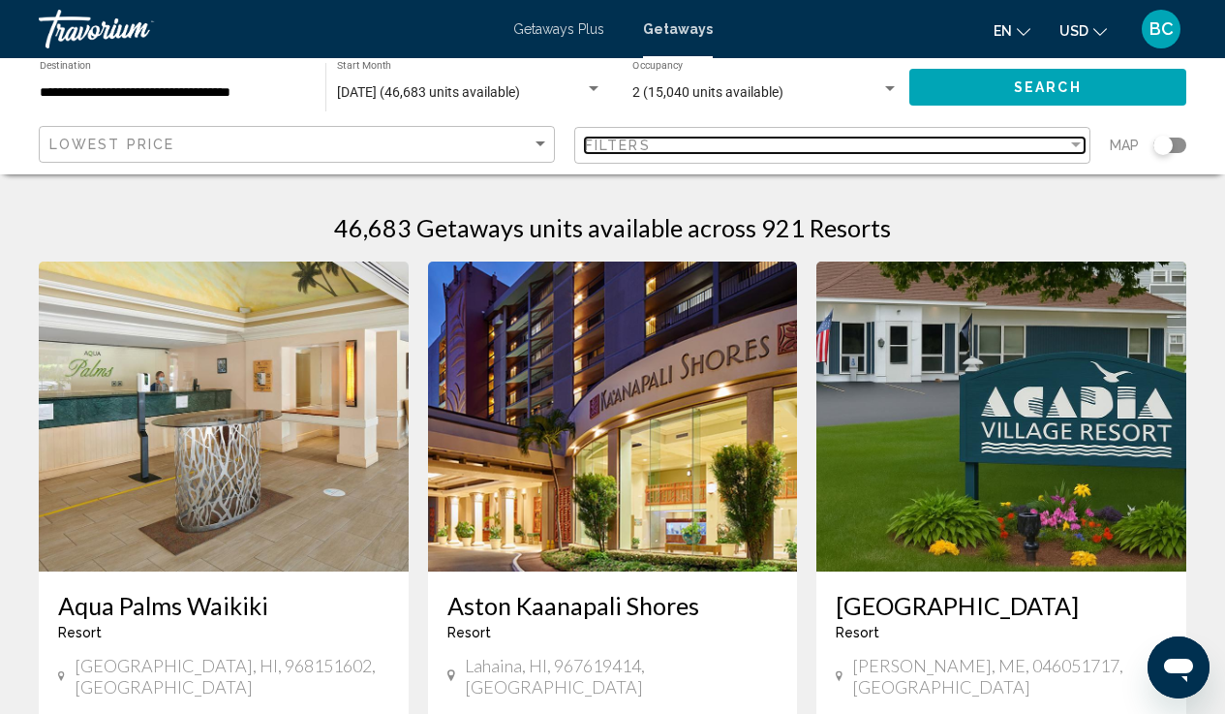
click at [610, 147] on span "Filters" at bounding box center [618, 145] width 66 height 15
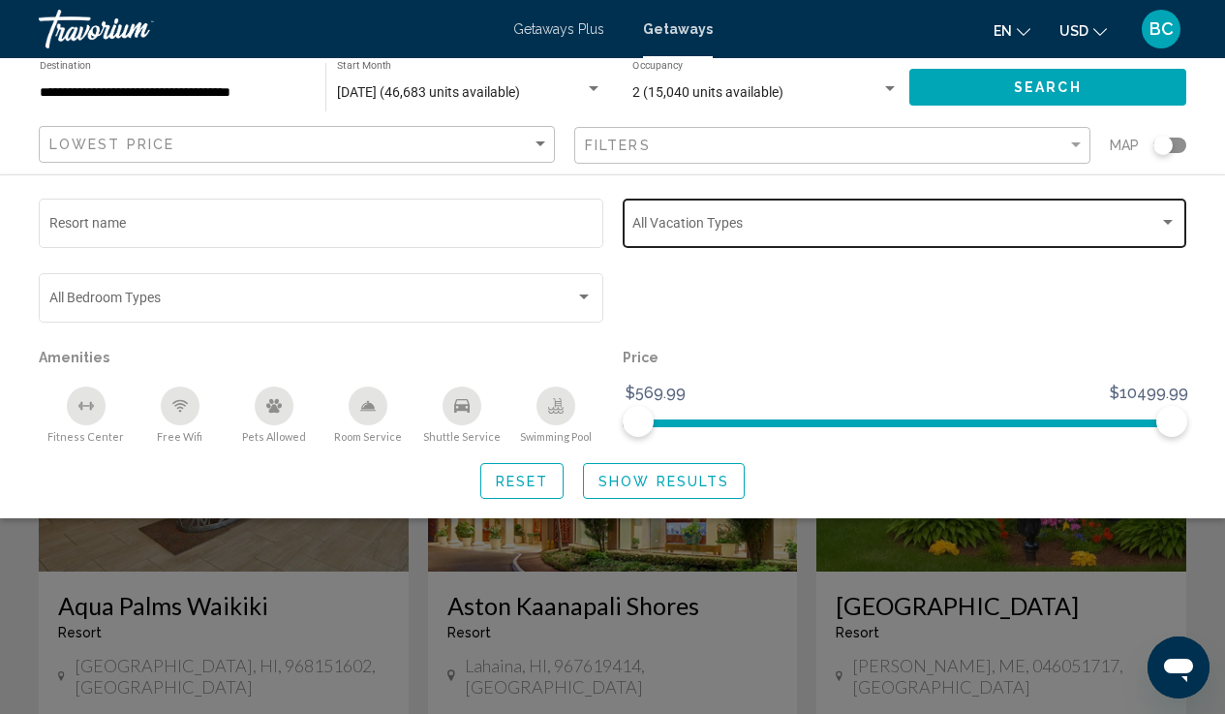
click at [651, 227] on span "Search widget" at bounding box center [895, 226] width 527 height 15
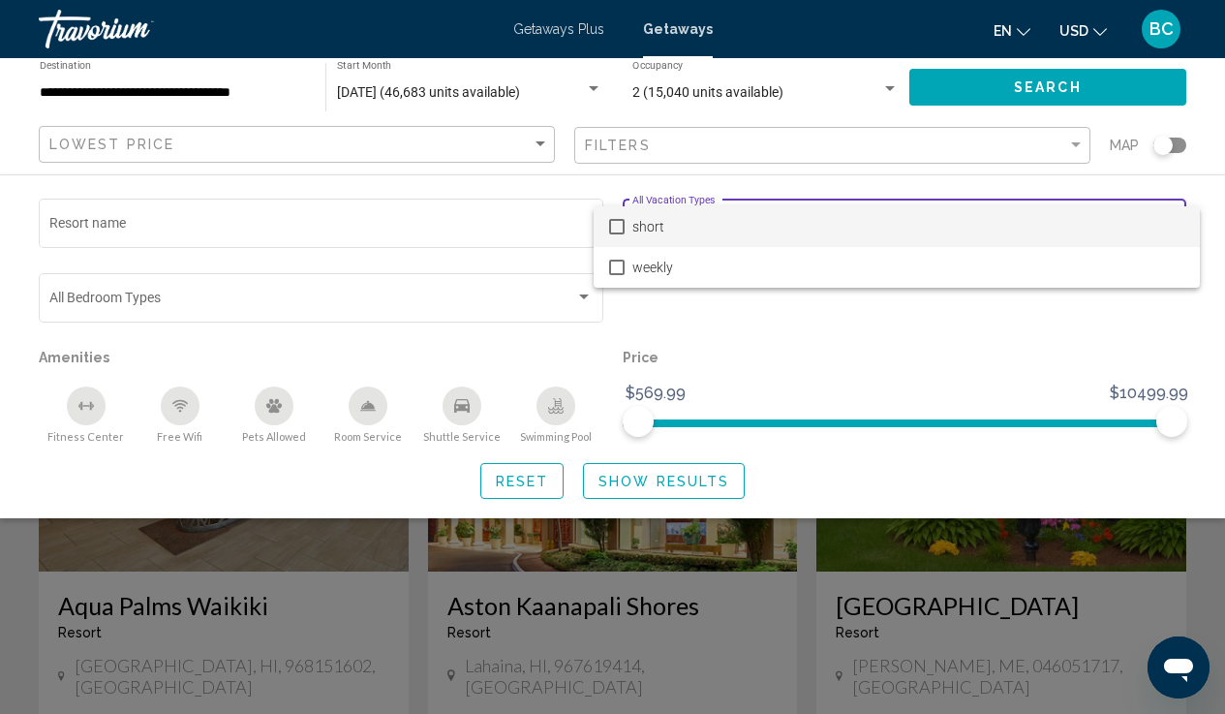
click at [638, 226] on span "short" at bounding box center [908, 226] width 552 height 41
click at [684, 309] on div at bounding box center [612, 357] width 1225 height 714
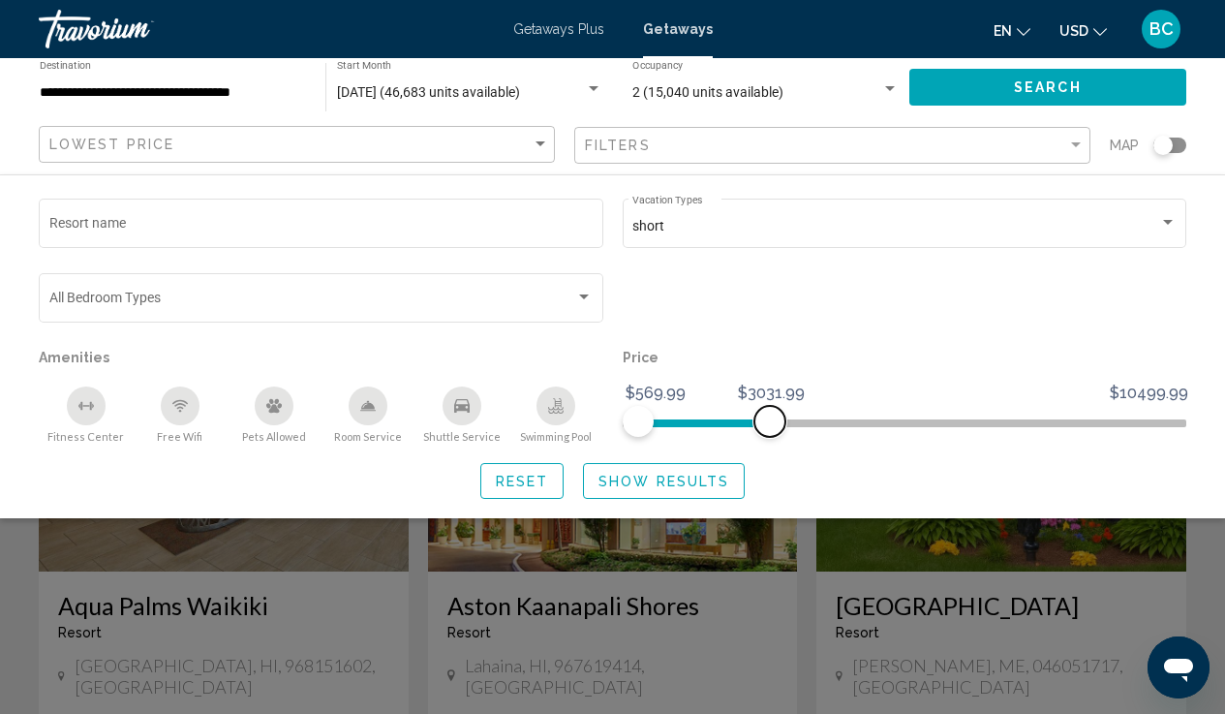
drag, startPoint x: 1172, startPoint y: 419, endPoint x: 776, endPoint y: 416, distance: 396.1
click at [775, 416] on span "Search widget" at bounding box center [769, 421] width 31 height 31
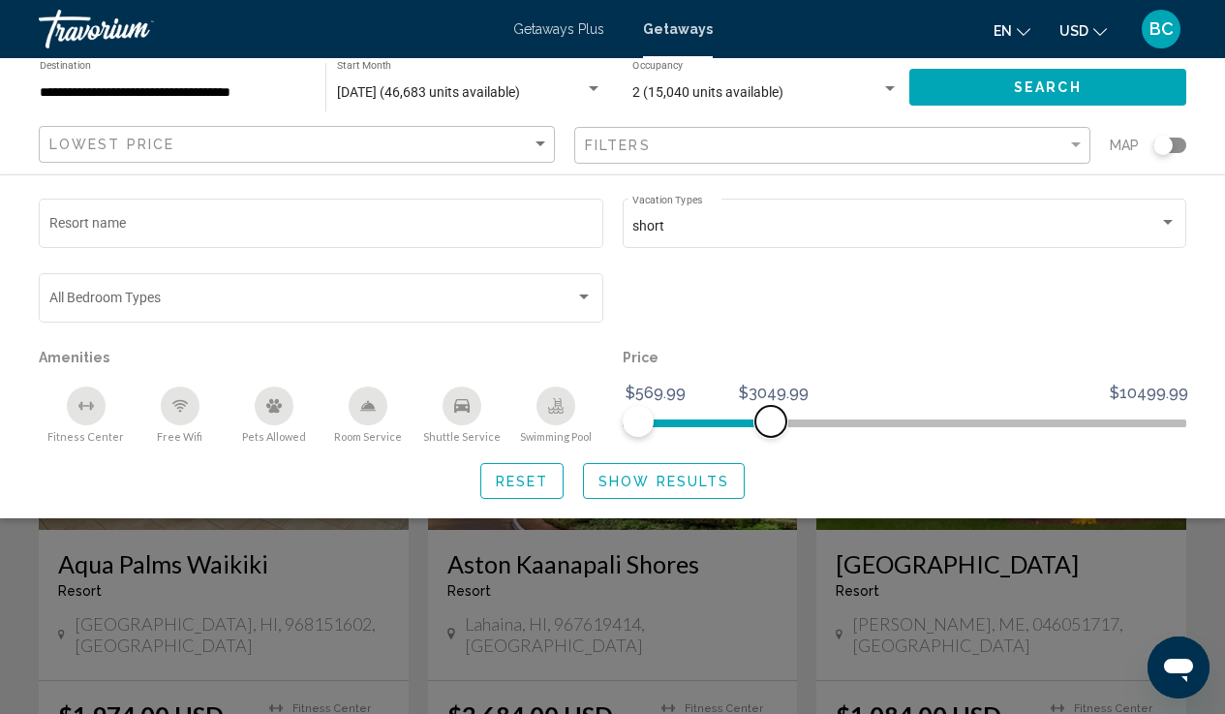
scroll to position [58, 0]
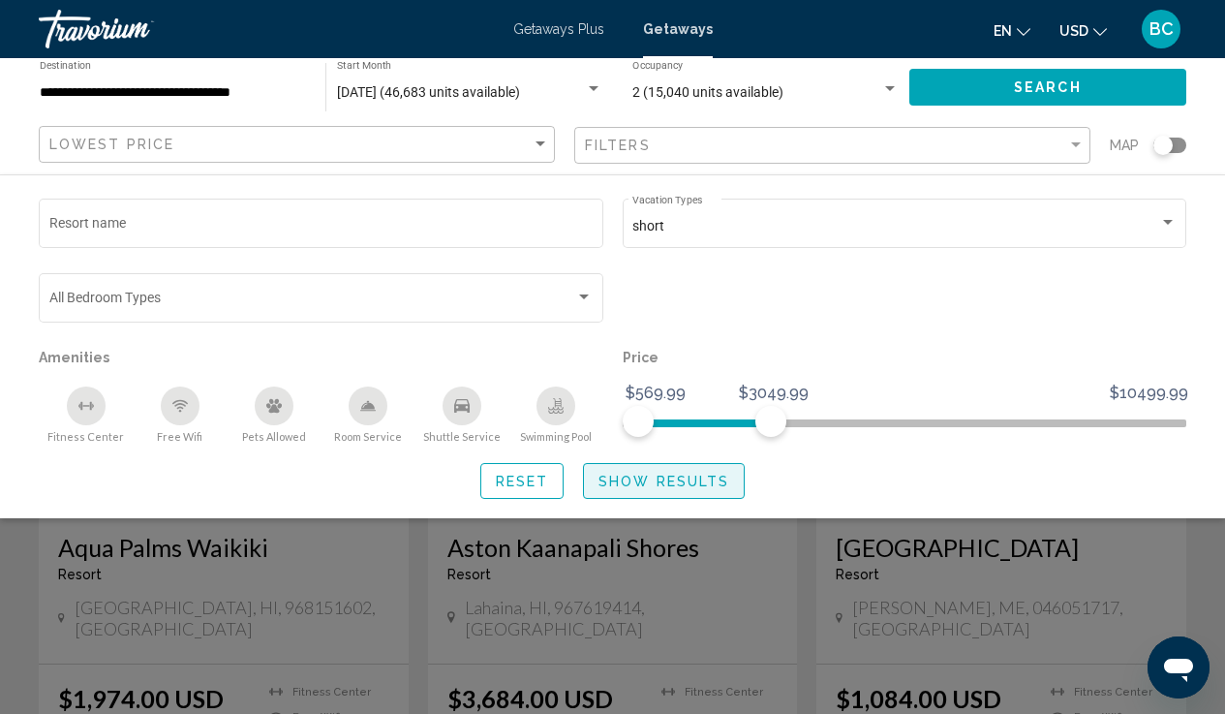
click at [621, 489] on span "Show Results" at bounding box center [664, 481] width 131 height 15
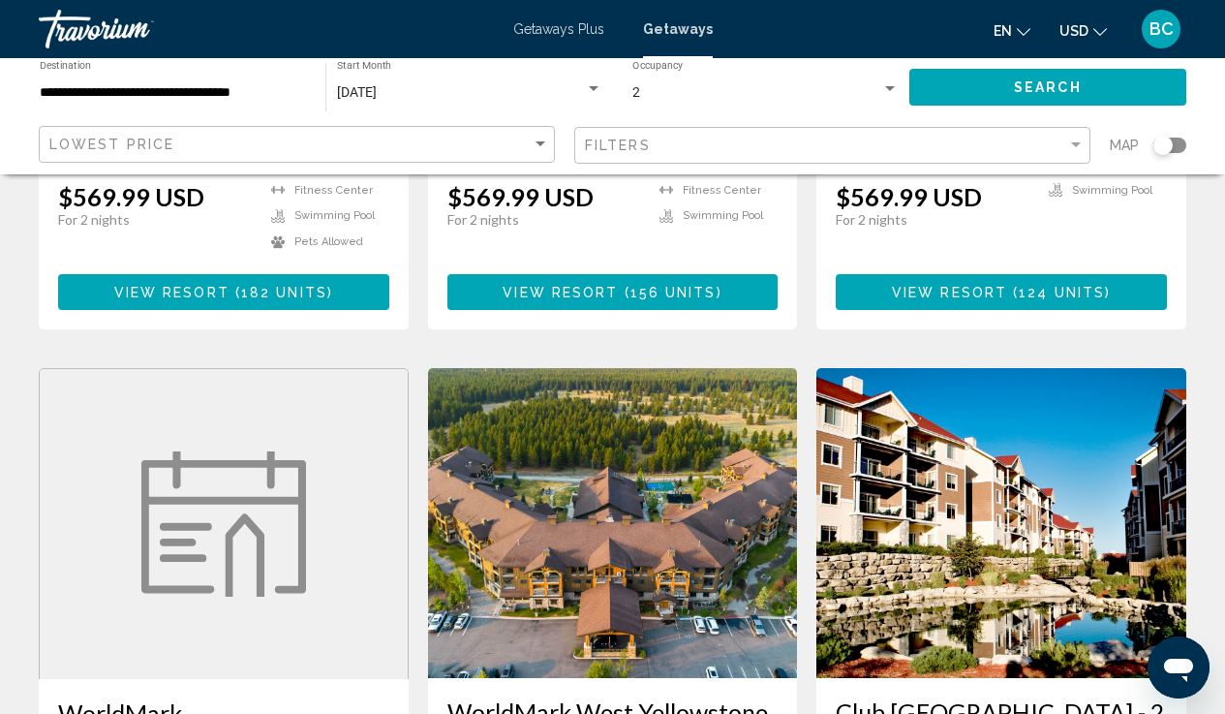
scroll to position [610, 0]
click at [621, 496] on img "Main content" at bounding box center [613, 523] width 370 height 310
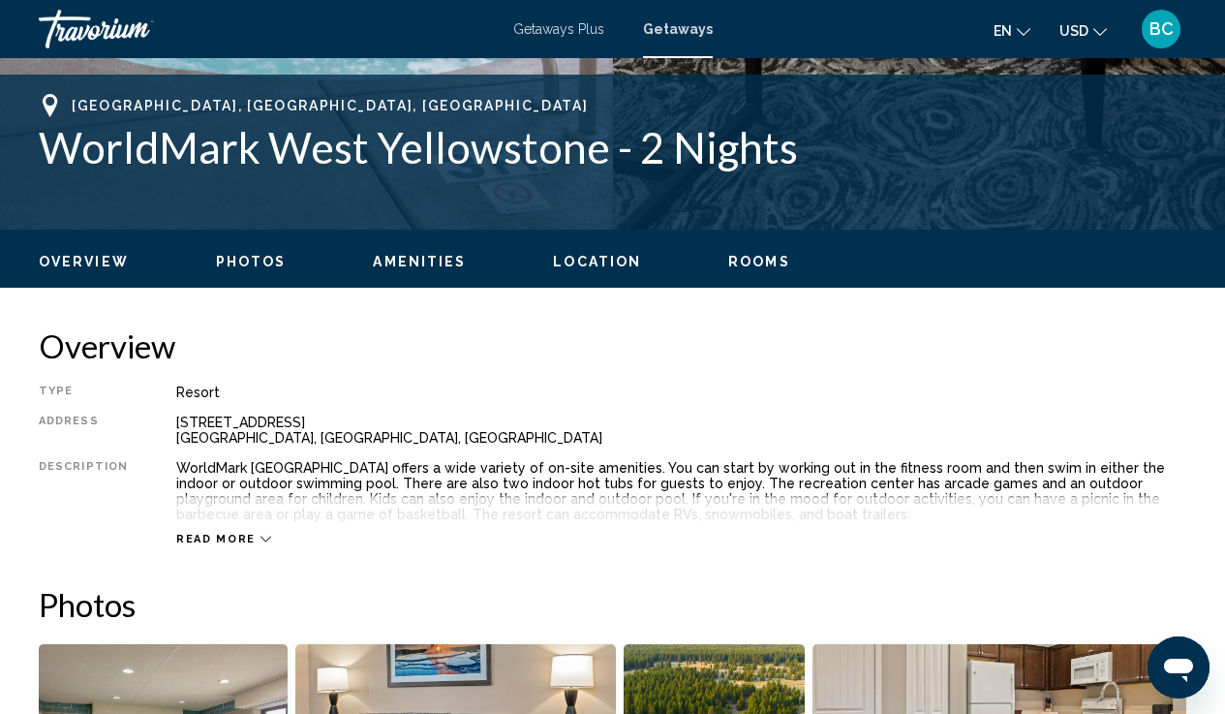
scroll to position [748, 0]
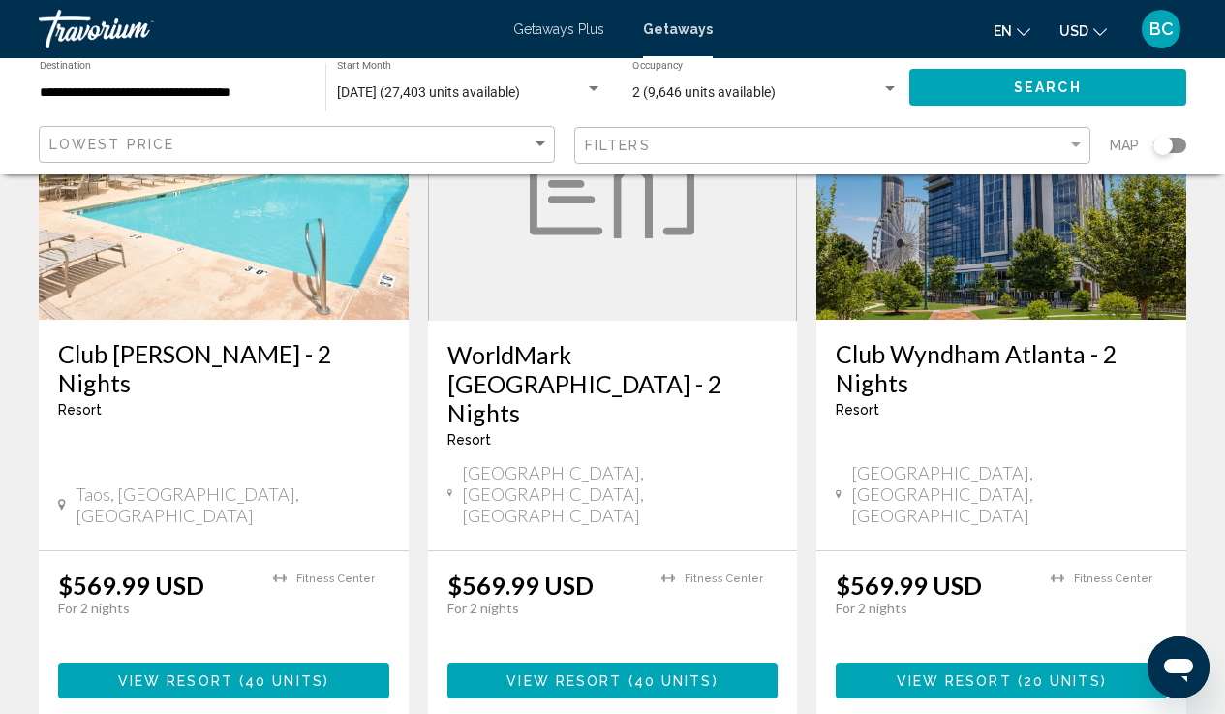
scroll to position [1710, 0]
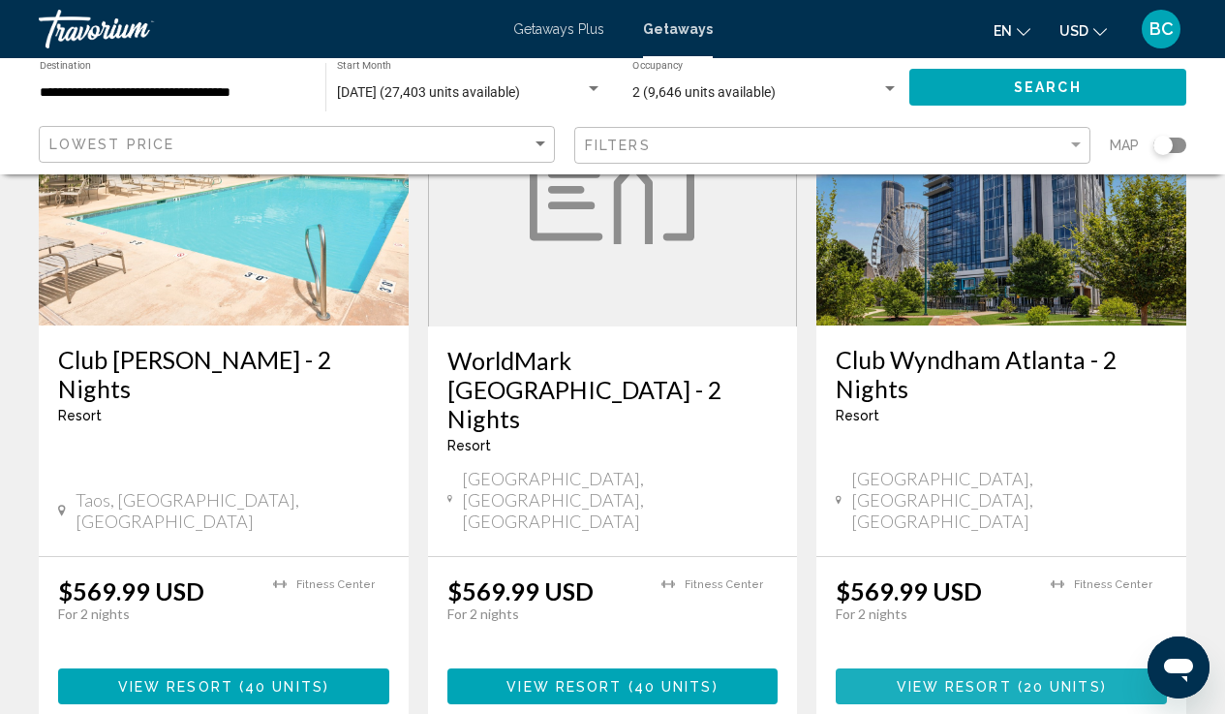
click at [1042, 625] on button "View Resort ( 20 units )" at bounding box center [1001, 686] width 331 height 36
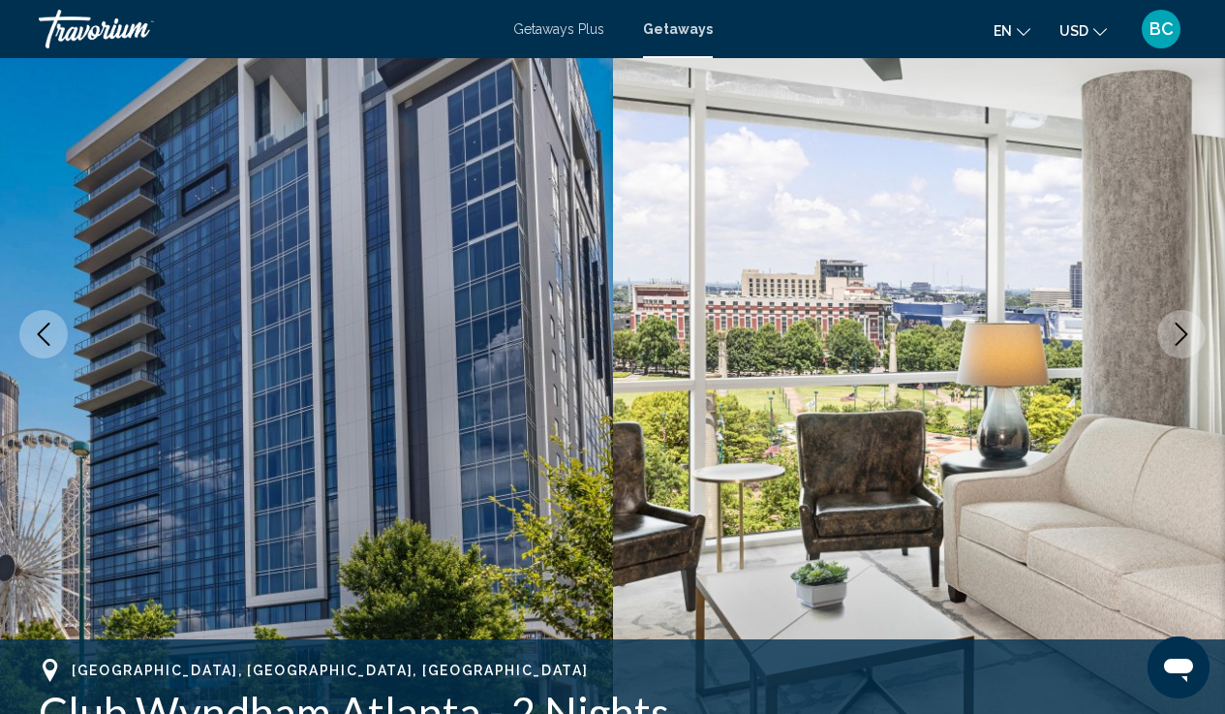
scroll to position [150, 0]
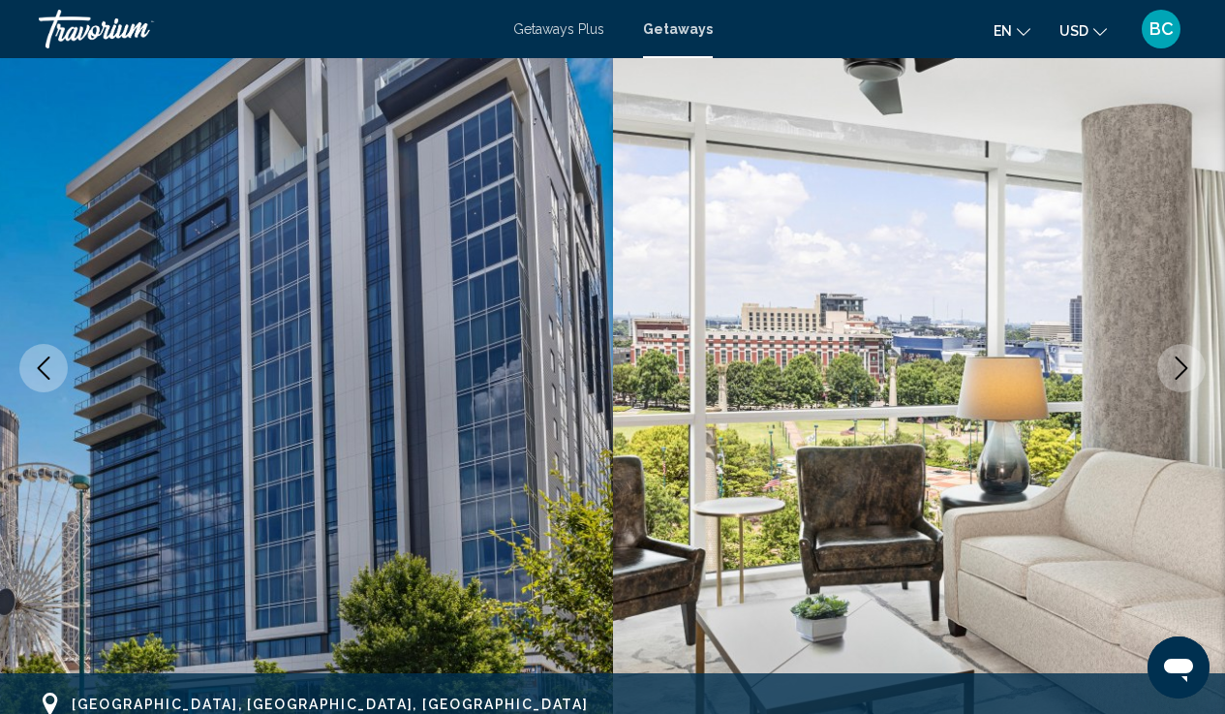
click at [1178, 378] on icon "Next image" at bounding box center [1182, 367] width 13 height 23
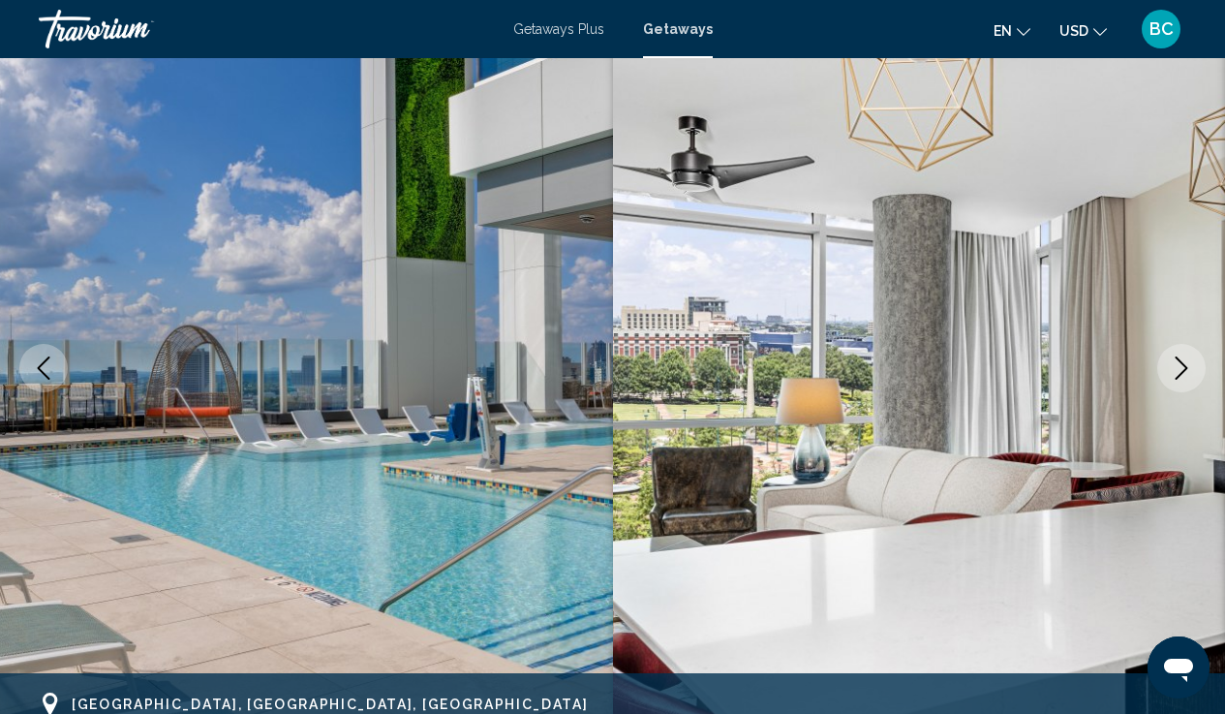
click at [1178, 378] on icon "Next image" at bounding box center [1182, 367] width 13 height 23
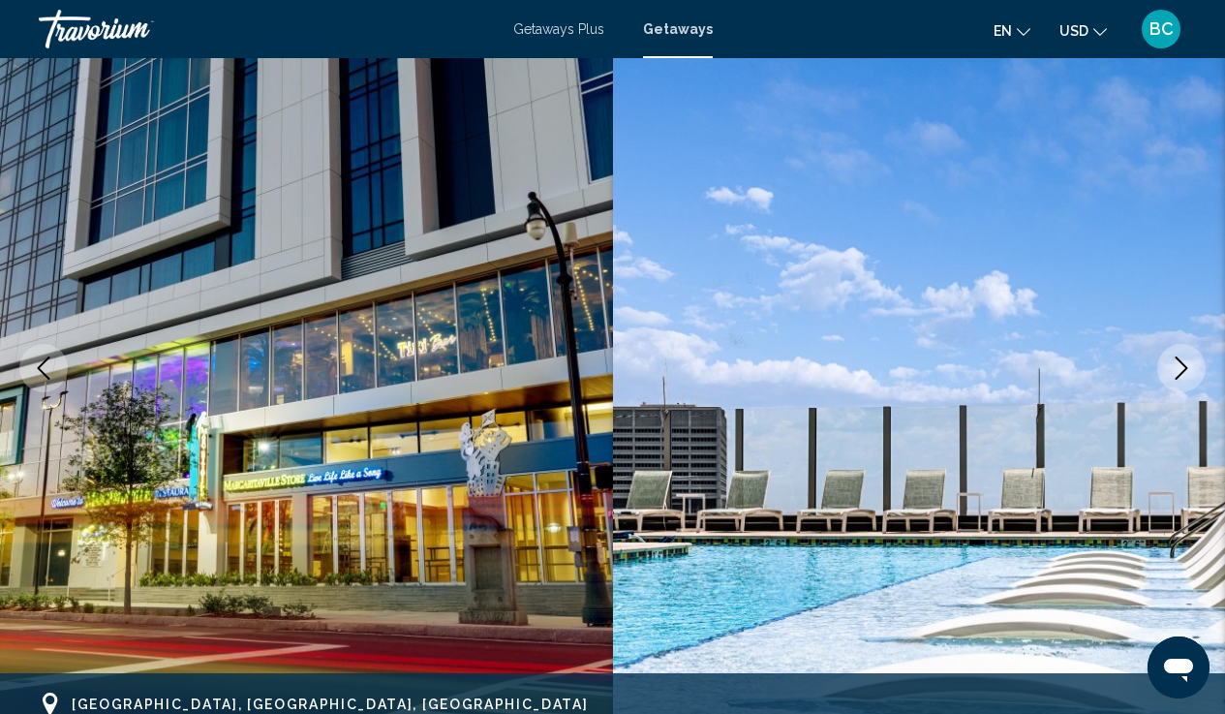
click at [1179, 379] on icon "Next image" at bounding box center [1181, 367] width 23 height 23
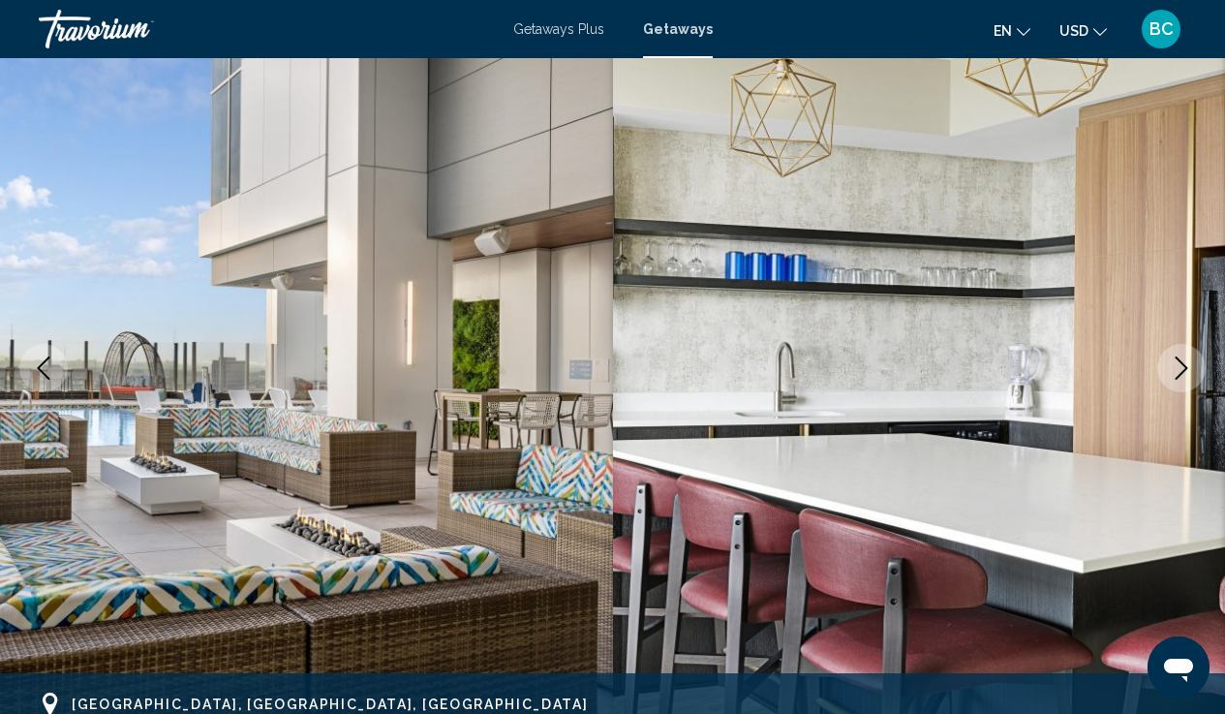
click at [1180, 381] on button "Next image" at bounding box center [1181, 368] width 48 height 48
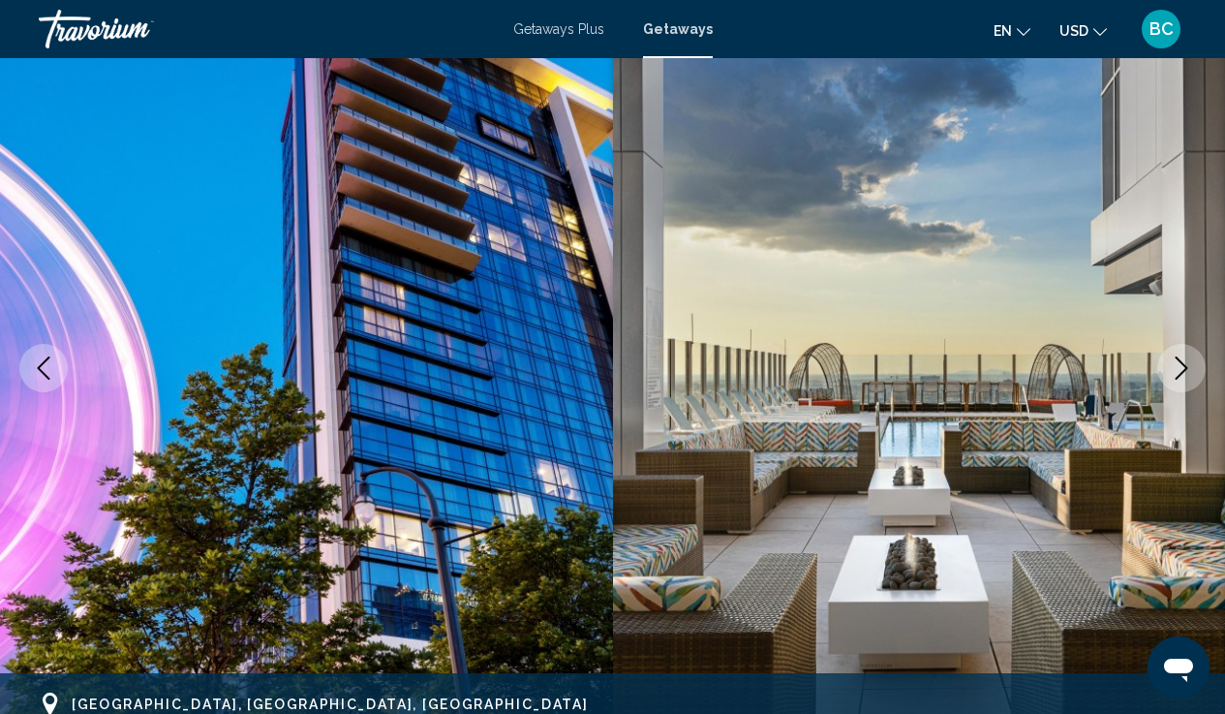
click at [1182, 382] on button "Next image" at bounding box center [1181, 368] width 48 height 48
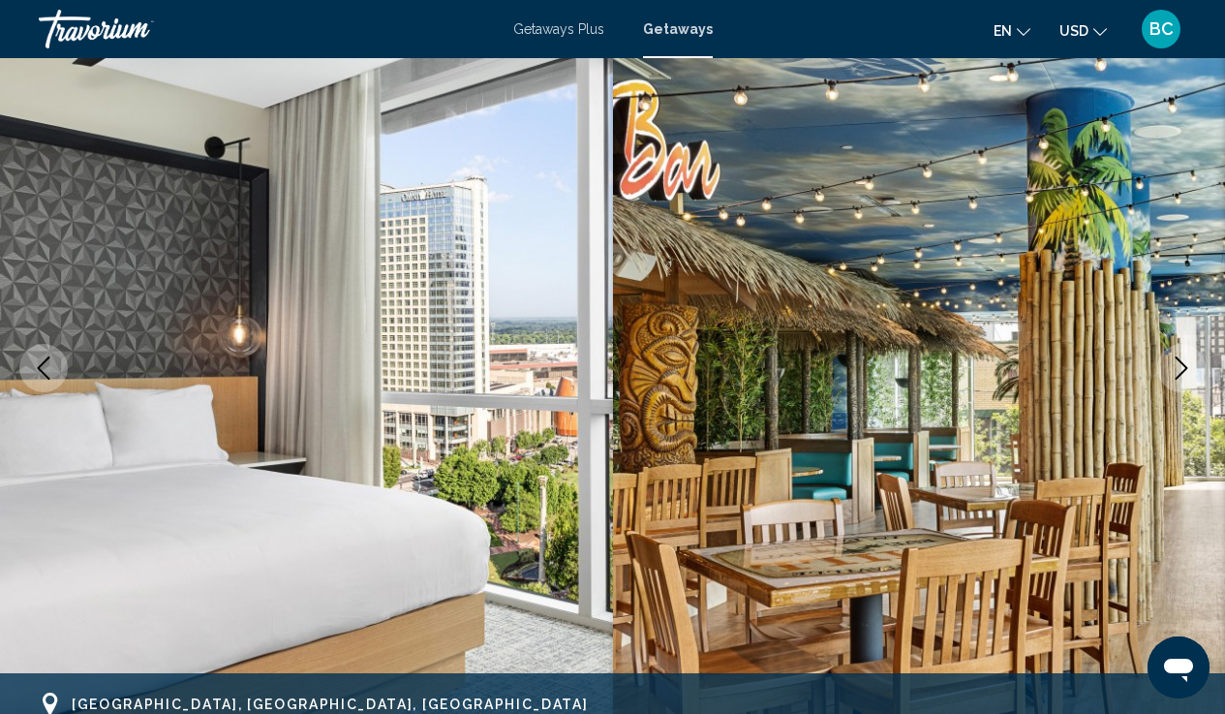
click at [1182, 382] on button "Next image" at bounding box center [1181, 368] width 48 height 48
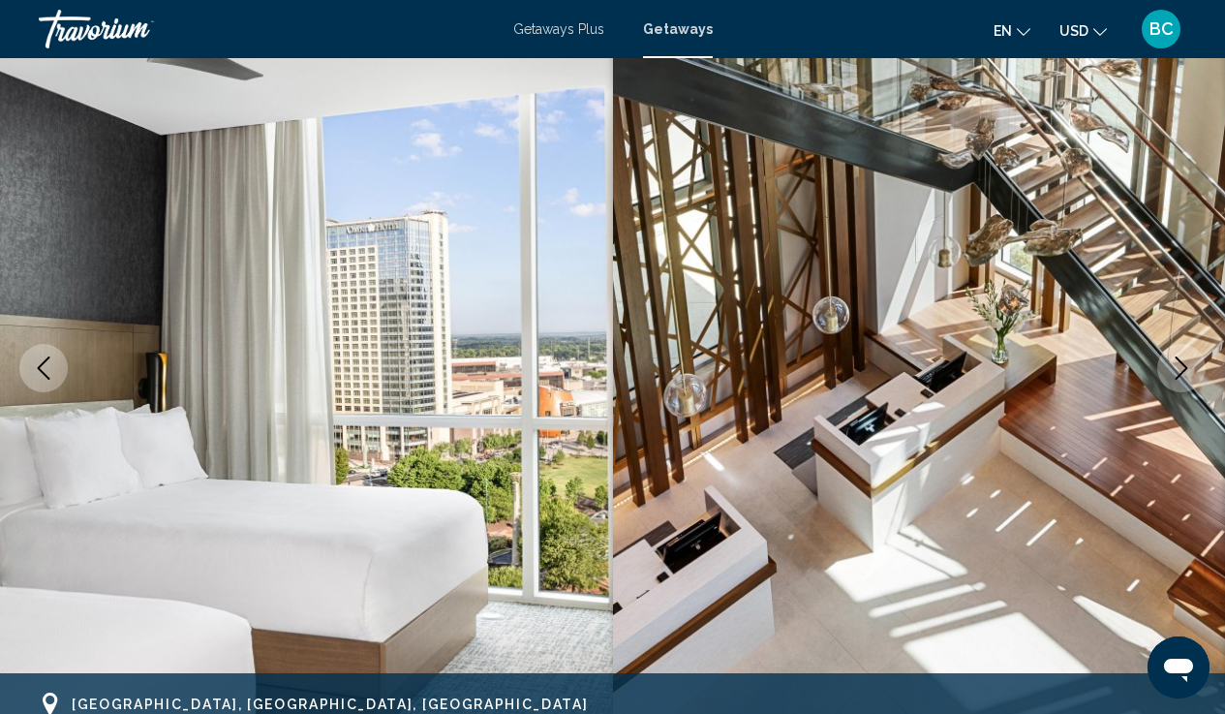
click at [1182, 383] on button "Next image" at bounding box center [1181, 368] width 48 height 48
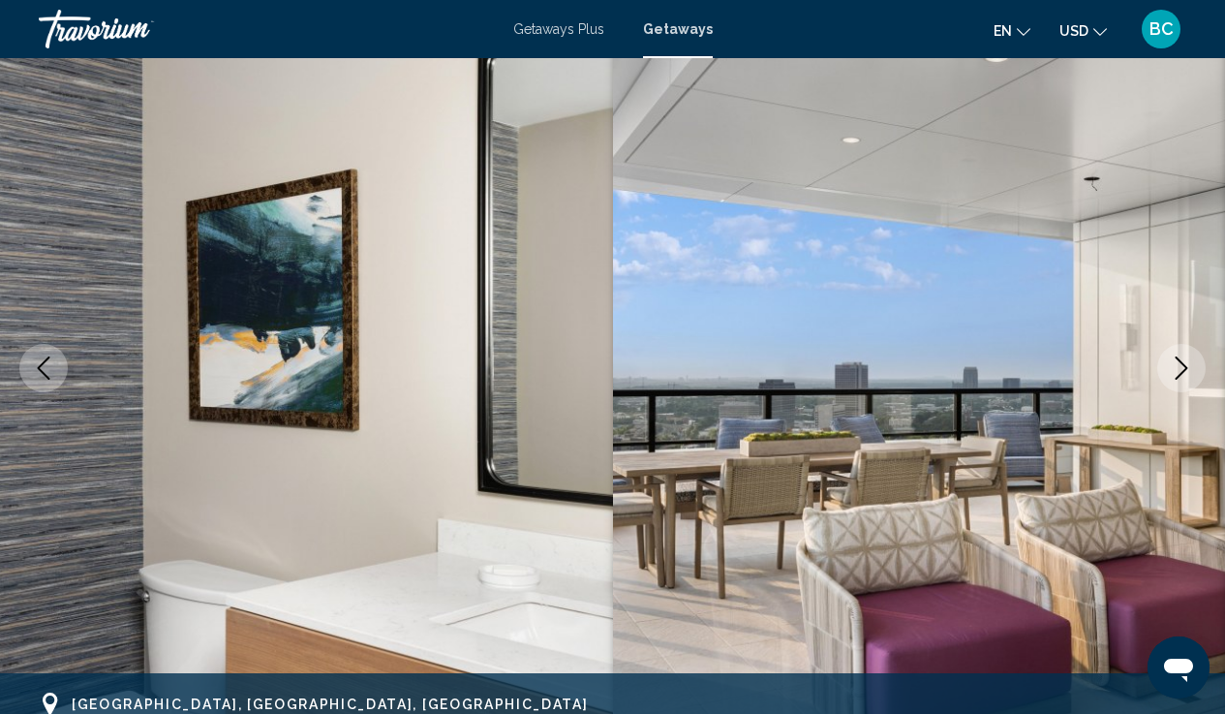
click at [1182, 383] on button "Next image" at bounding box center [1181, 368] width 48 height 48
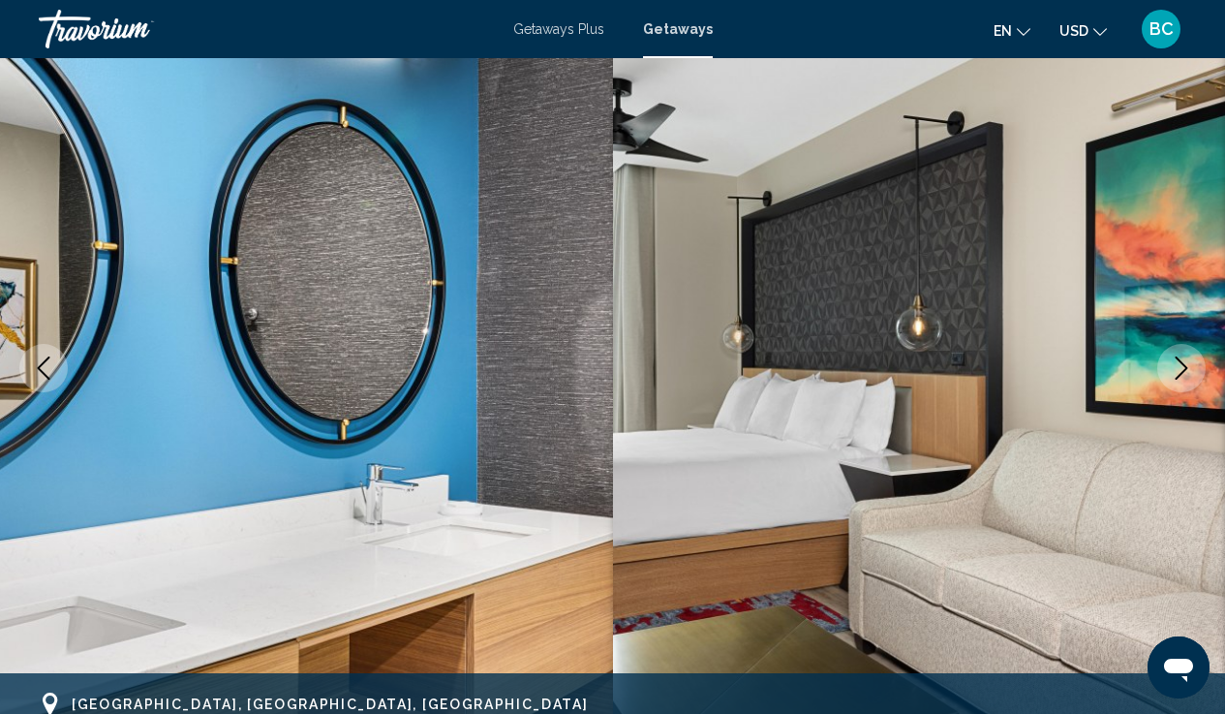
click at [1182, 383] on button "Next image" at bounding box center [1181, 368] width 48 height 48
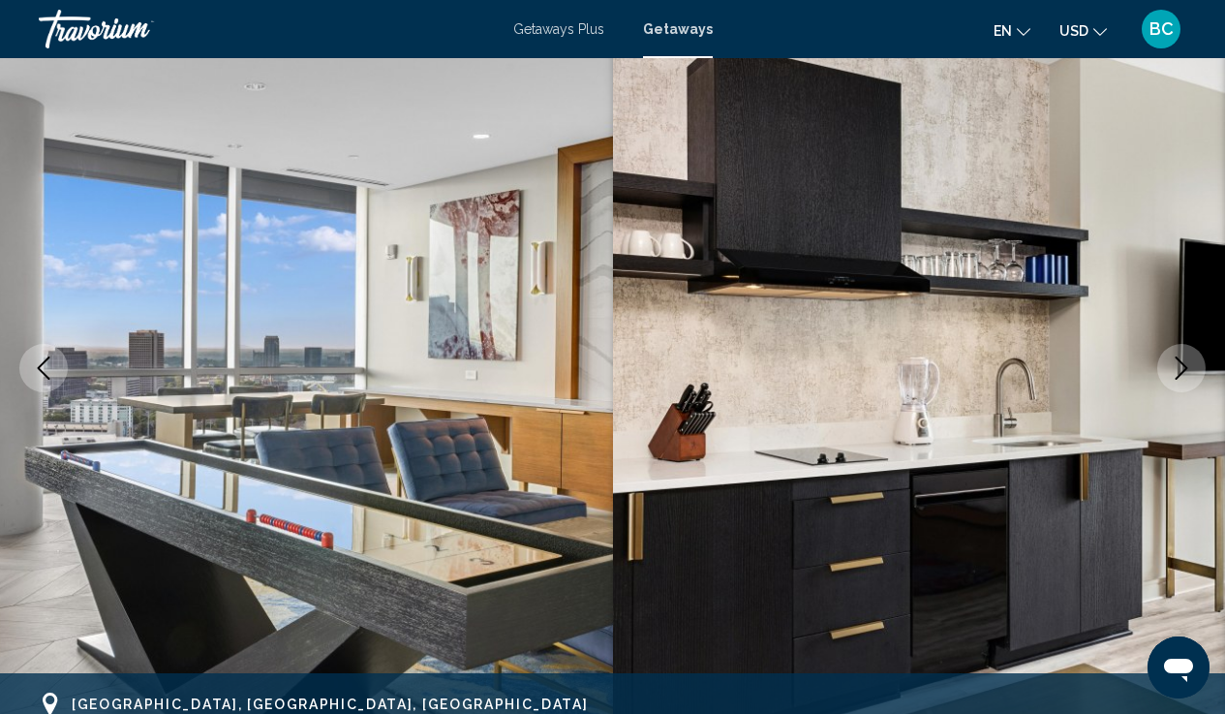
click at [1182, 383] on button "Next image" at bounding box center [1181, 368] width 48 height 48
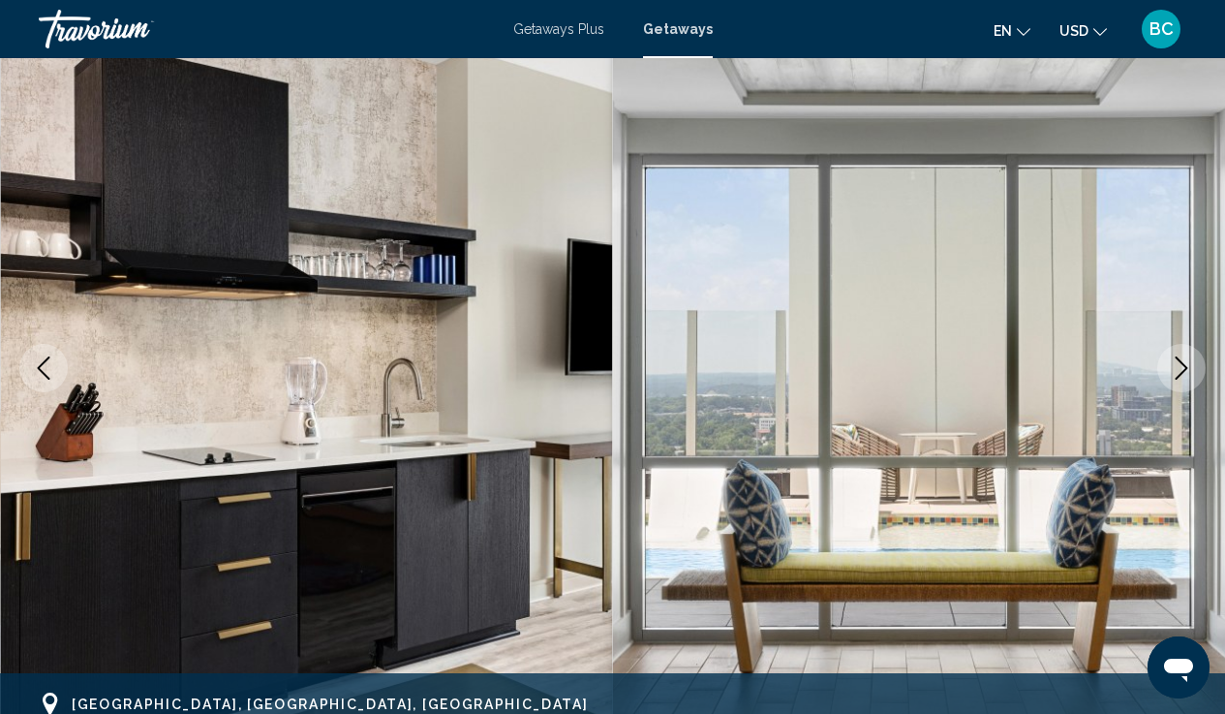
click at [1182, 384] on button "Next image" at bounding box center [1181, 368] width 48 height 48
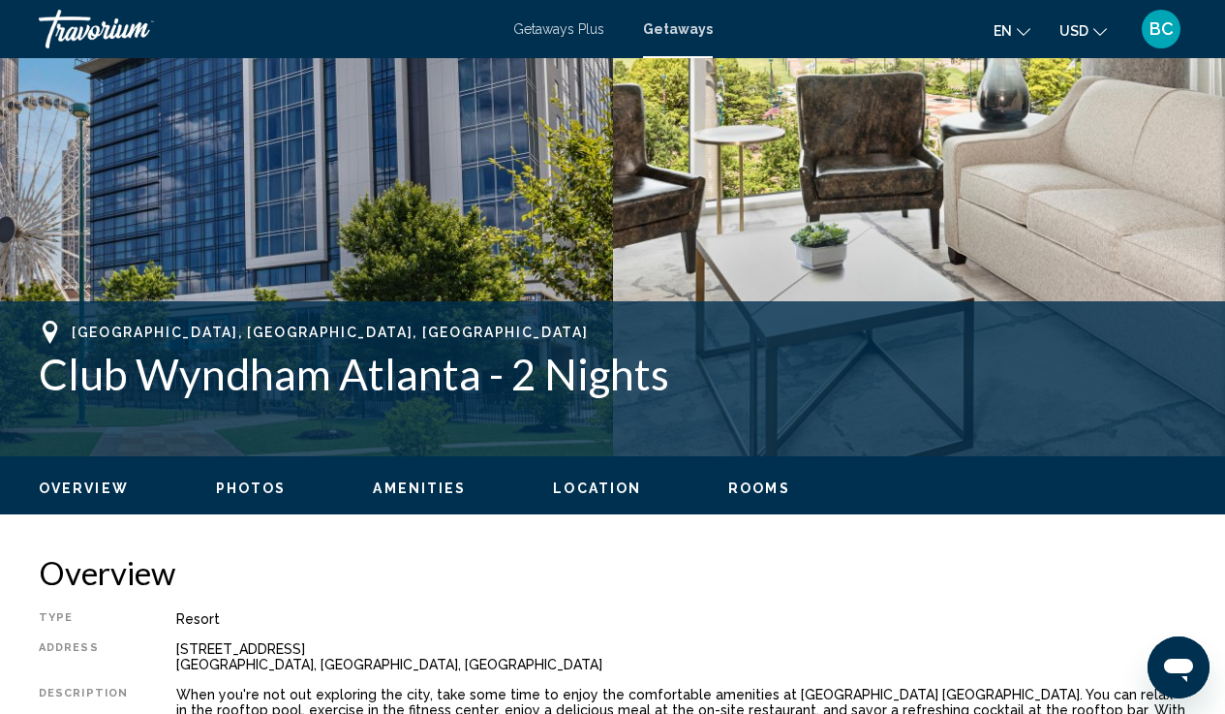
scroll to position [618, 0]
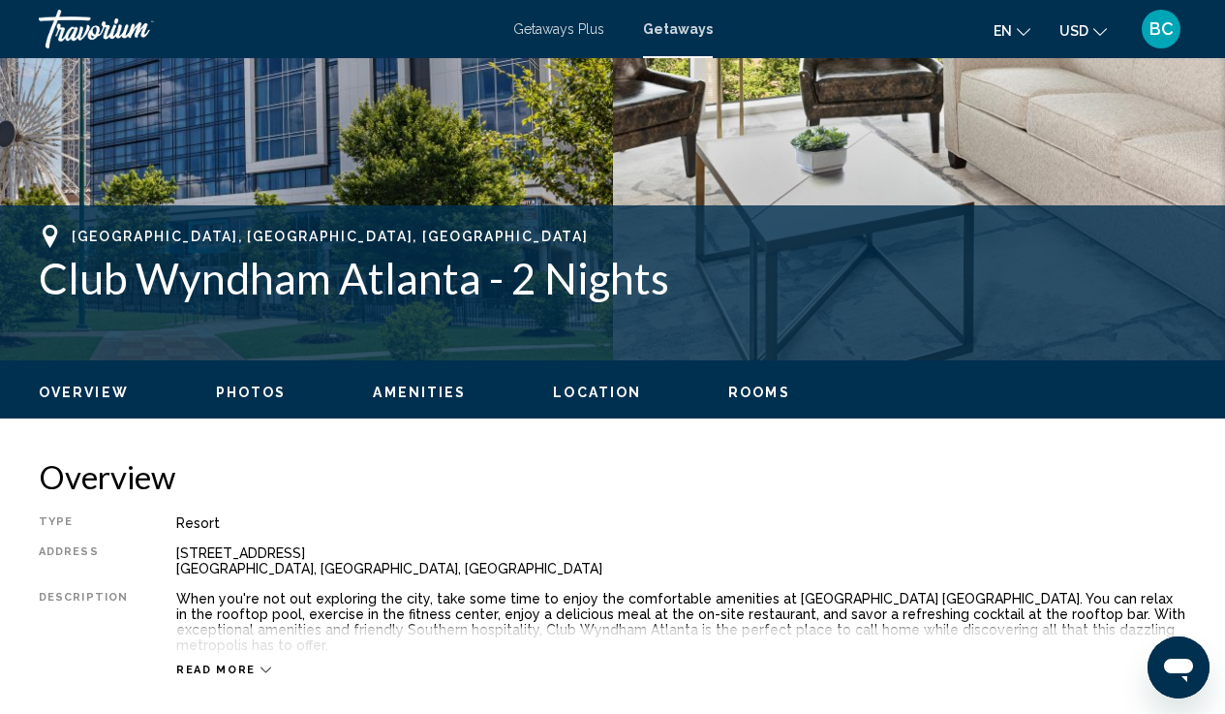
click at [611, 392] on span "Location" at bounding box center [597, 391] width 88 height 15
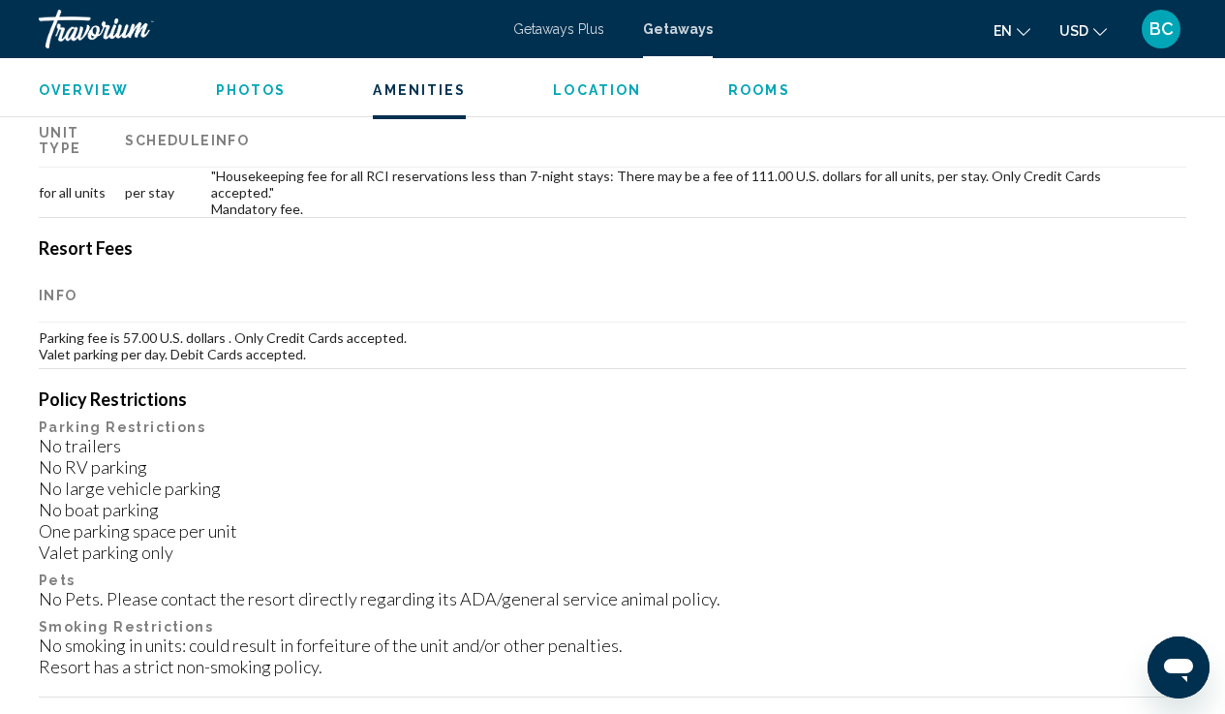
scroll to position [1980, 0]
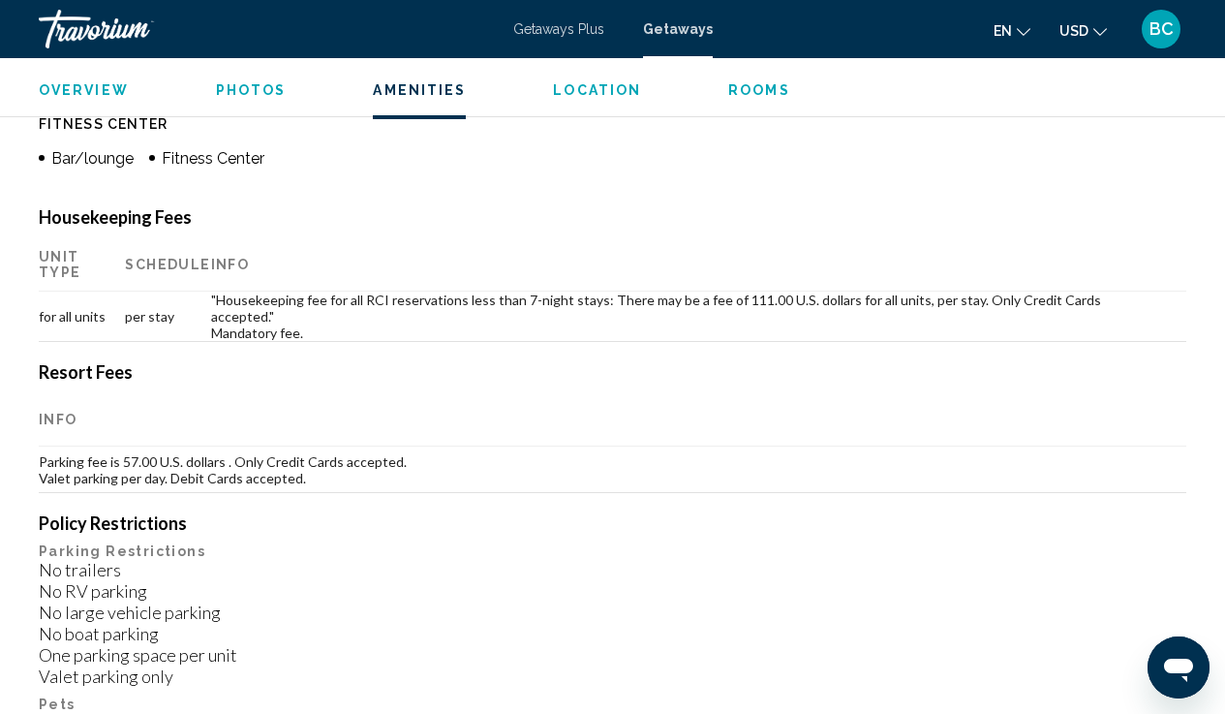
click at [78, 92] on span "Overview" at bounding box center [84, 89] width 90 height 15
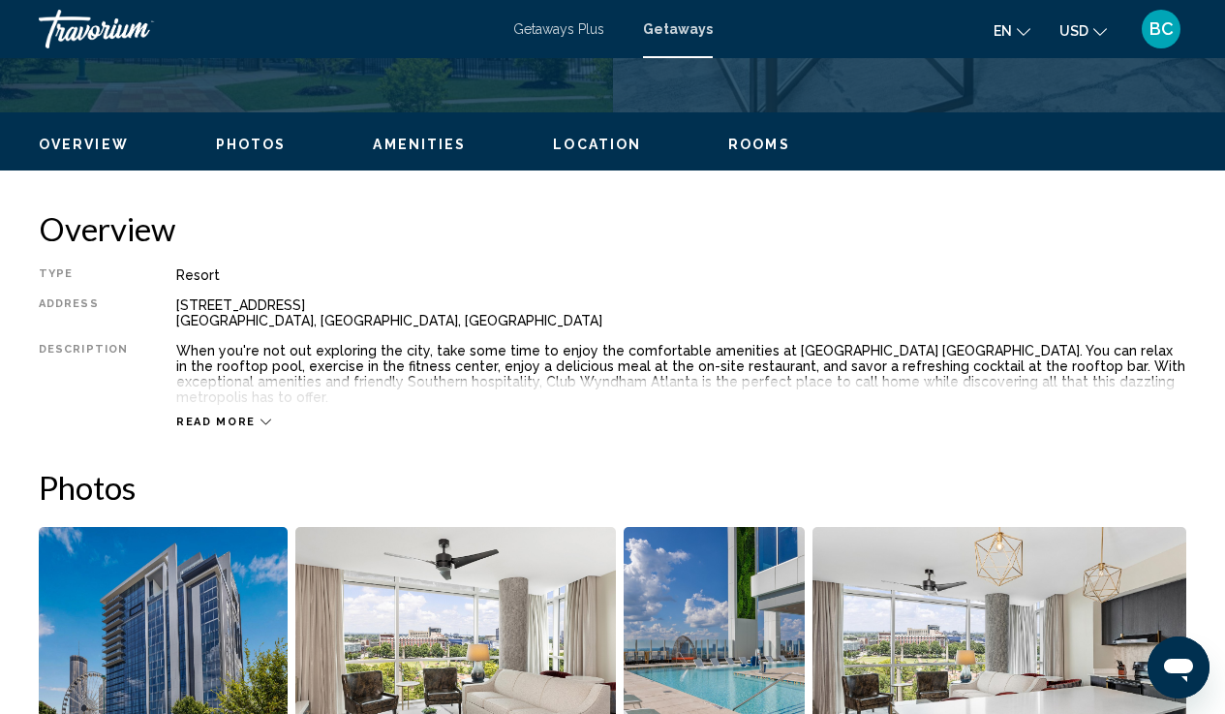
scroll to position [862, 0]
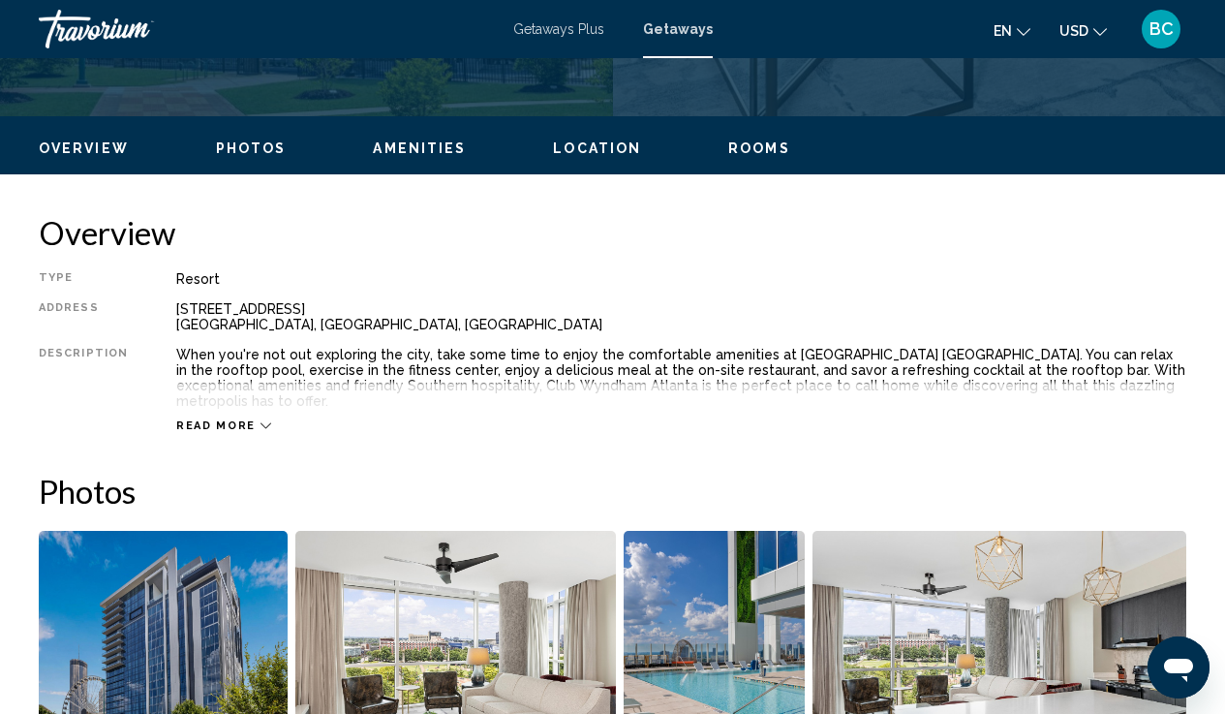
click at [688, 32] on span "Getaways" at bounding box center [678, 28] width 70 height 15
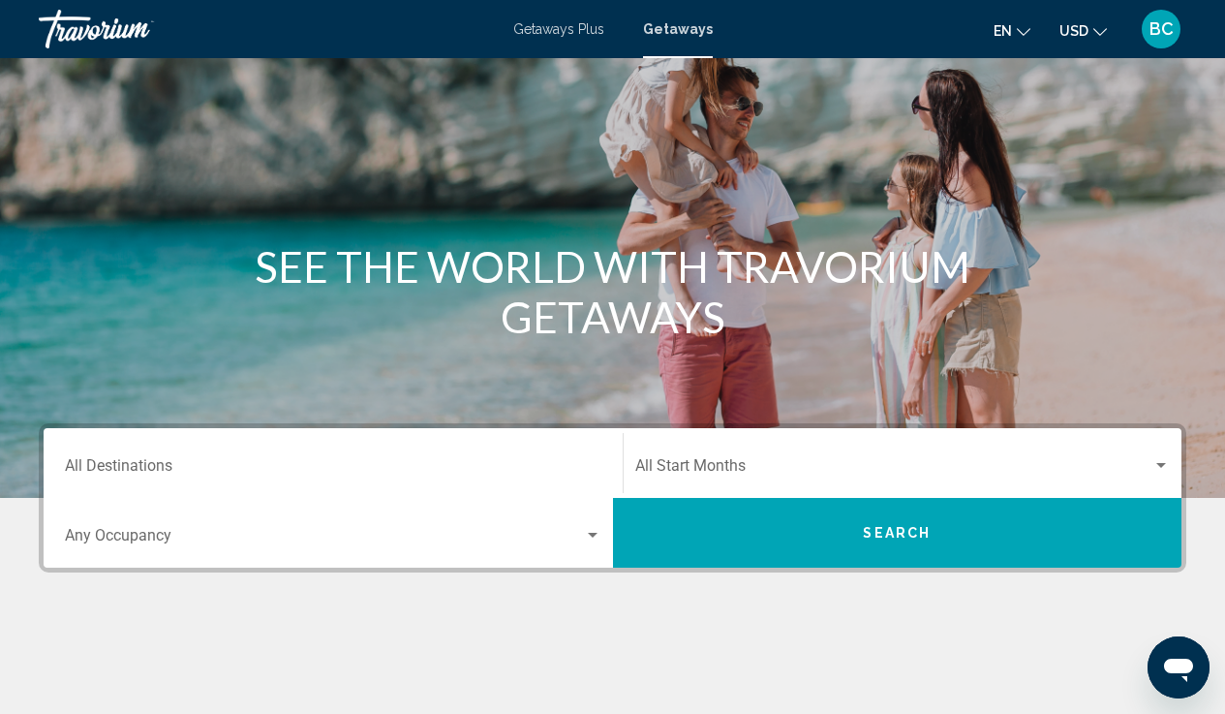
scroll to position [84, 0]
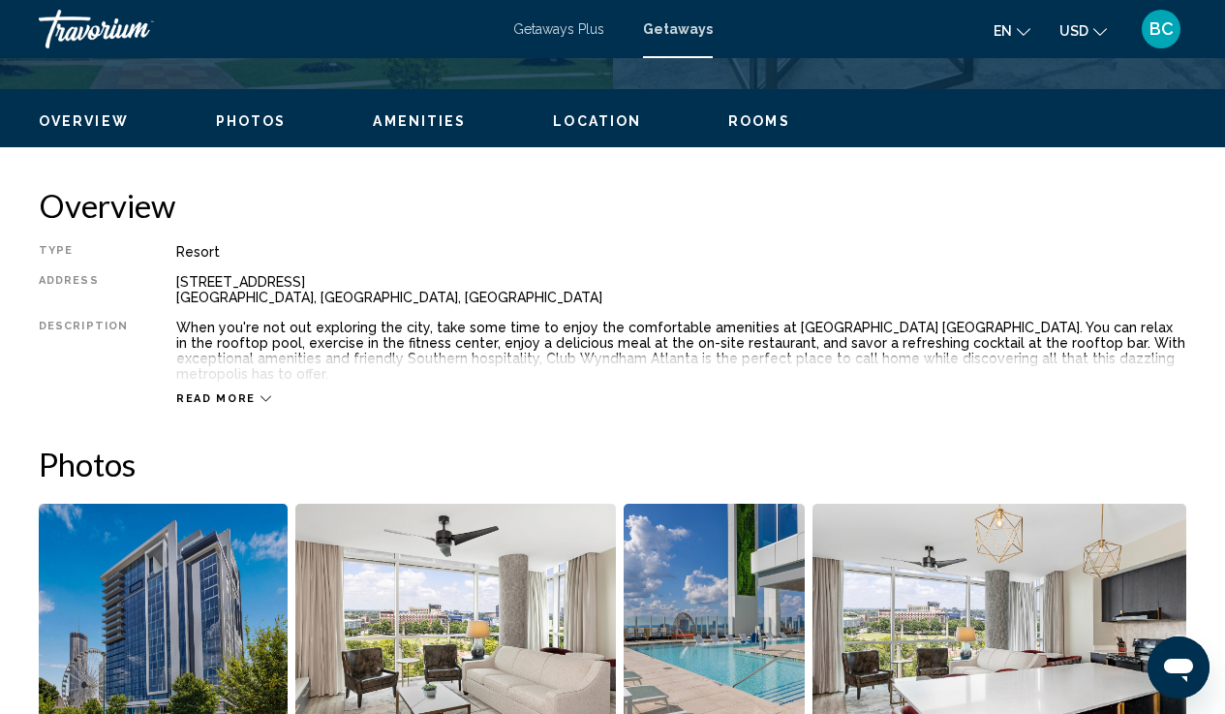
scroll to position [877, 0]
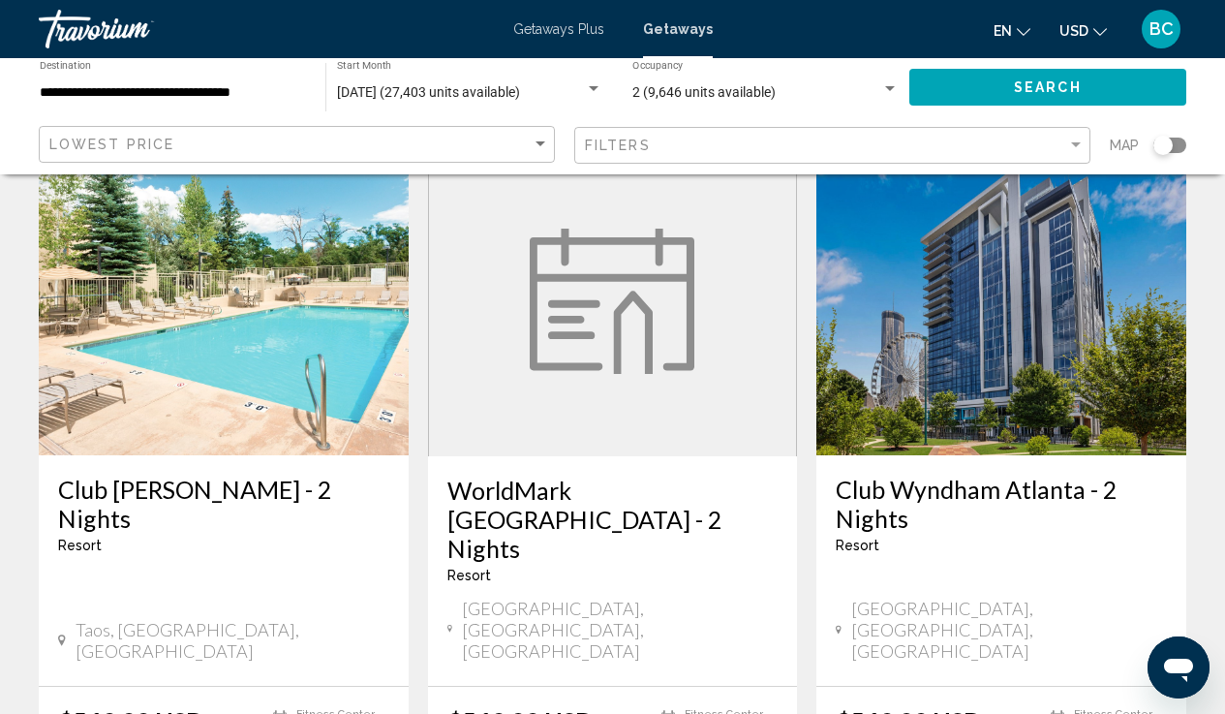
scroll to position [1582, 0]
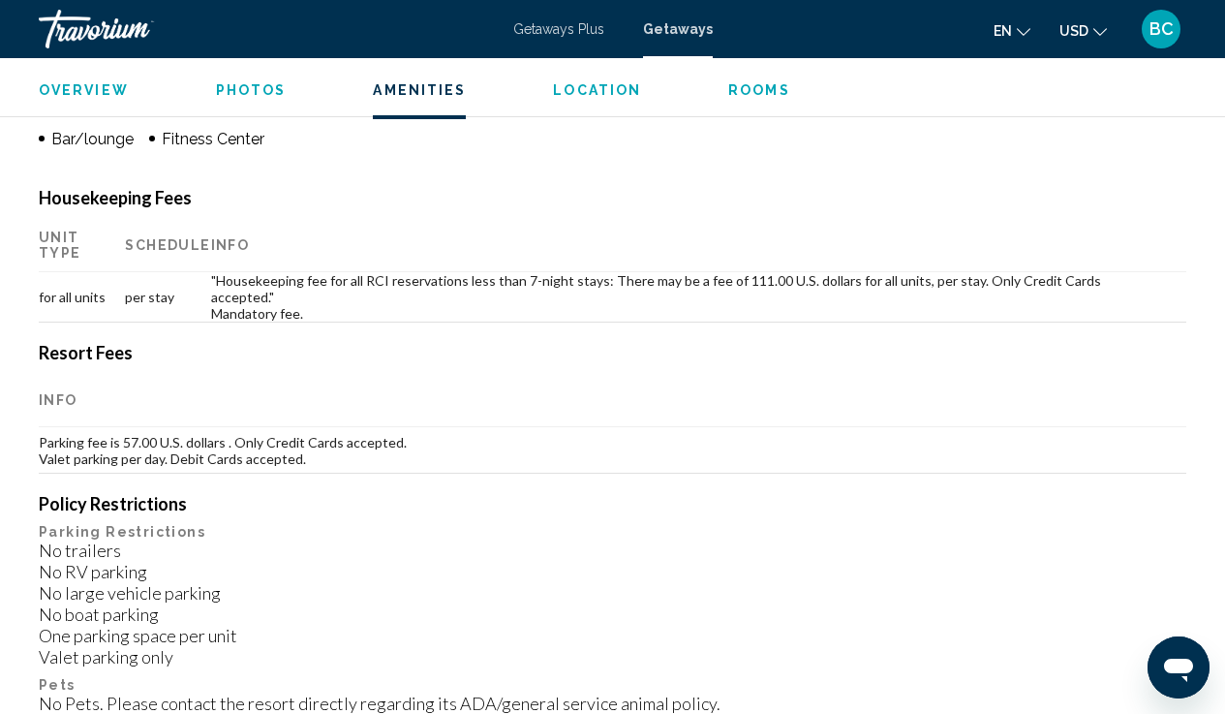
scroll to position [1998, 0]
